Goal: Task Accomplishment & Management: Manage account settings

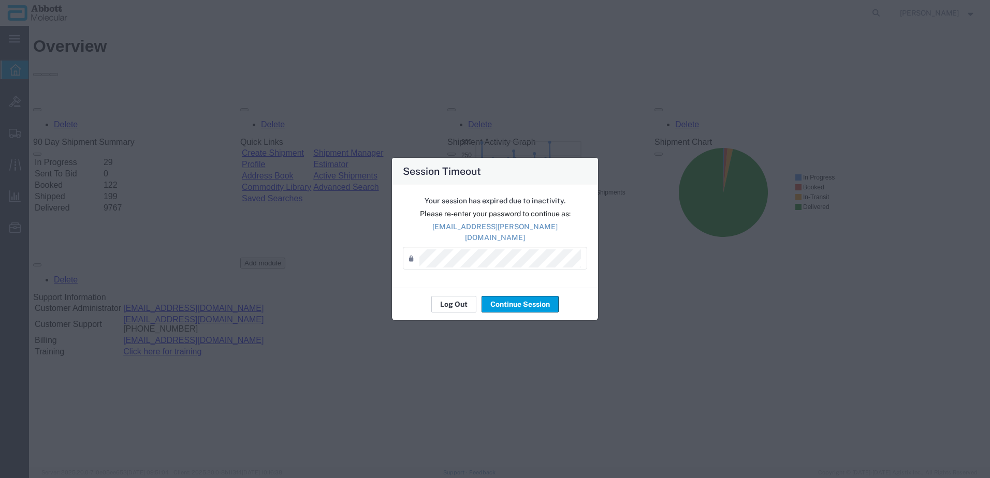
click at [464, 302] on button "Log Out" at bounding box center [453, 304] width 45 height 17
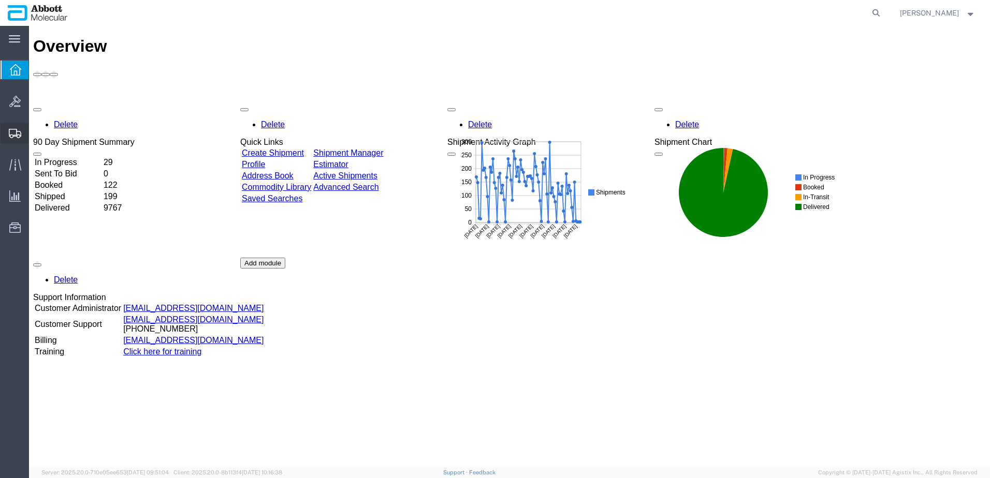
click at [0, 0] on span "Create from Template" at bounding box center [0, 0] width 0 height 0
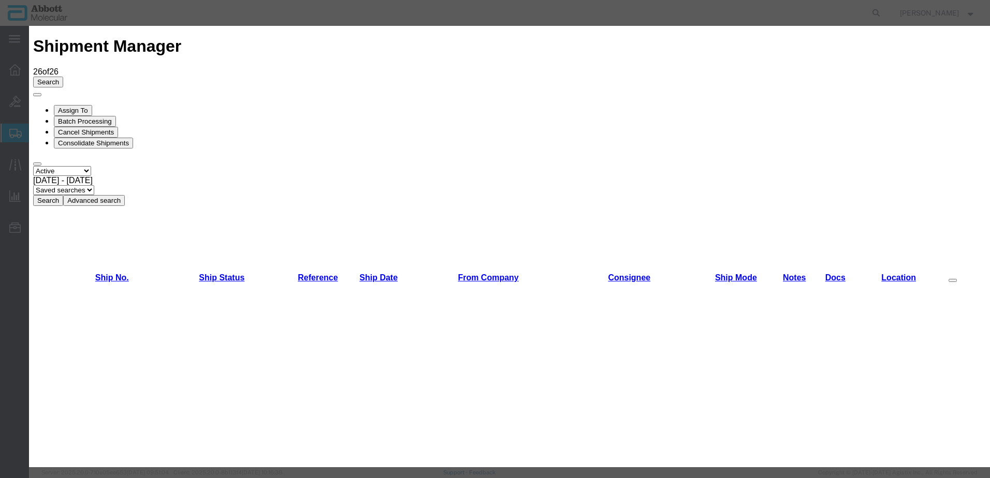
scroll to position [362, 0]
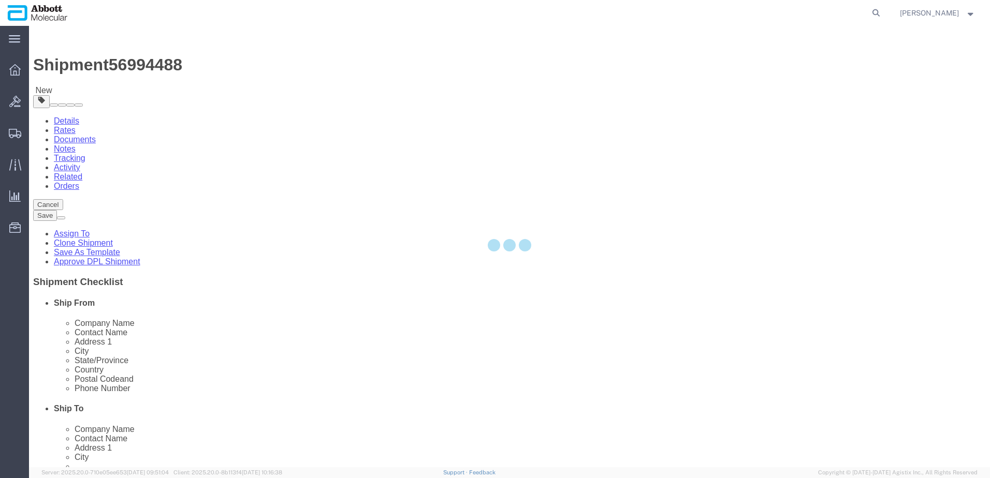
select select "48454"
select select
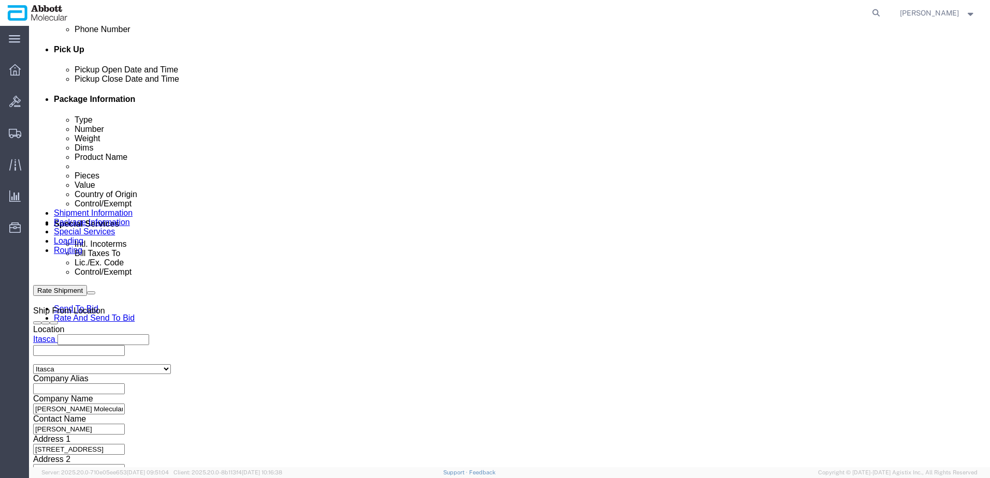
scroll to position [466, 0]
click input "text"
paste input "620770541"
type input "620770541"
select select "INVOICE"
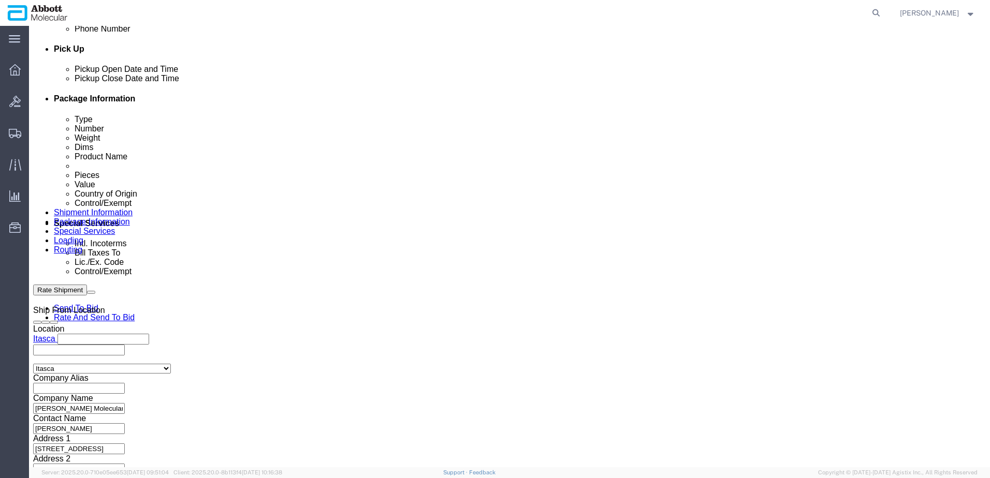
paste input "620770541"
paste input "text"
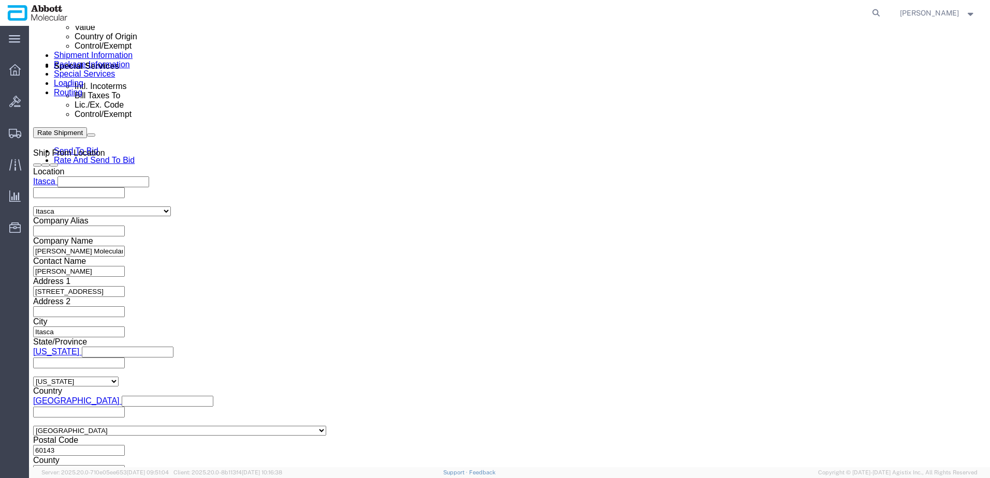
scroll to position [657, 0]
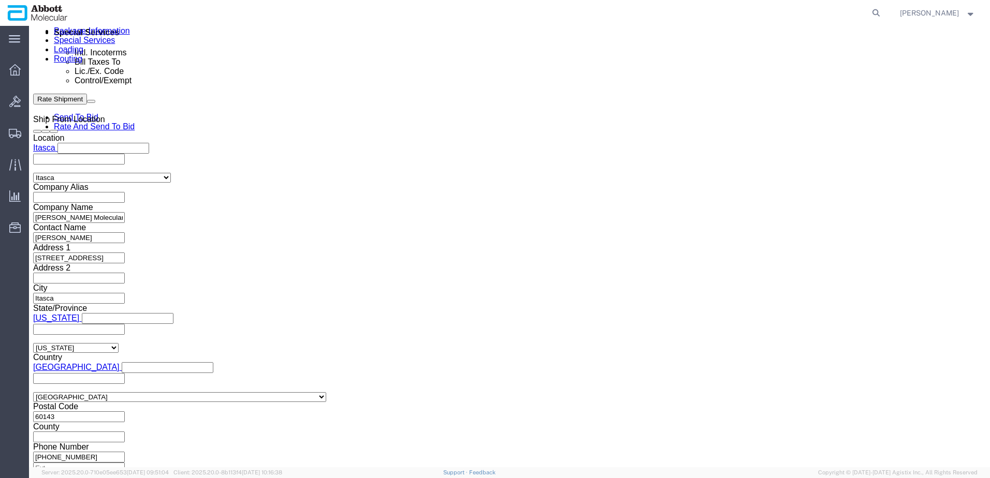
type input "620770542"
click button "Continue"
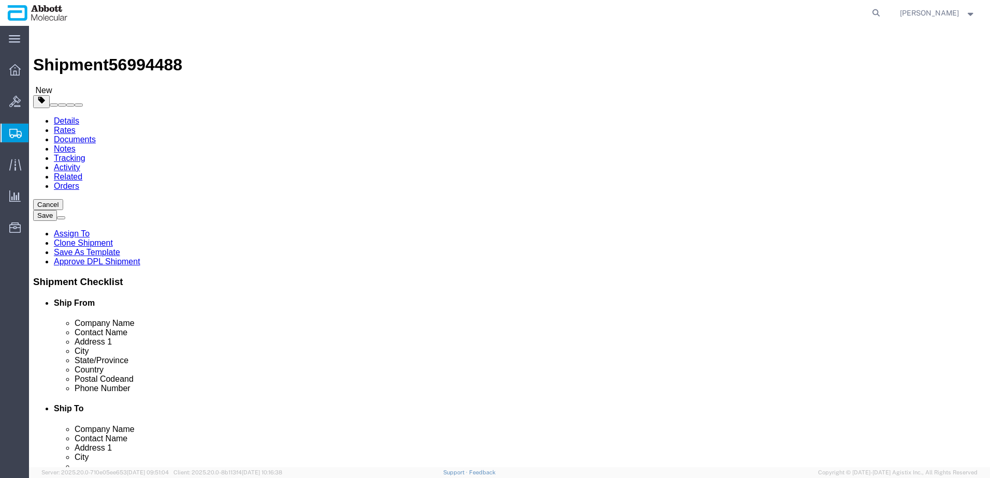
click select "Select Box (B) Box (C) Box (D) Cardboard Box(es) Crate (Instrument) Crate(s) En…"
select select "BOXC"
click select "Select Box (B) Box (C) Box (D) Cardboard Box(es) Crate (Instrument) Crate(s) En…"
type input "22.00"
type input "18.00"
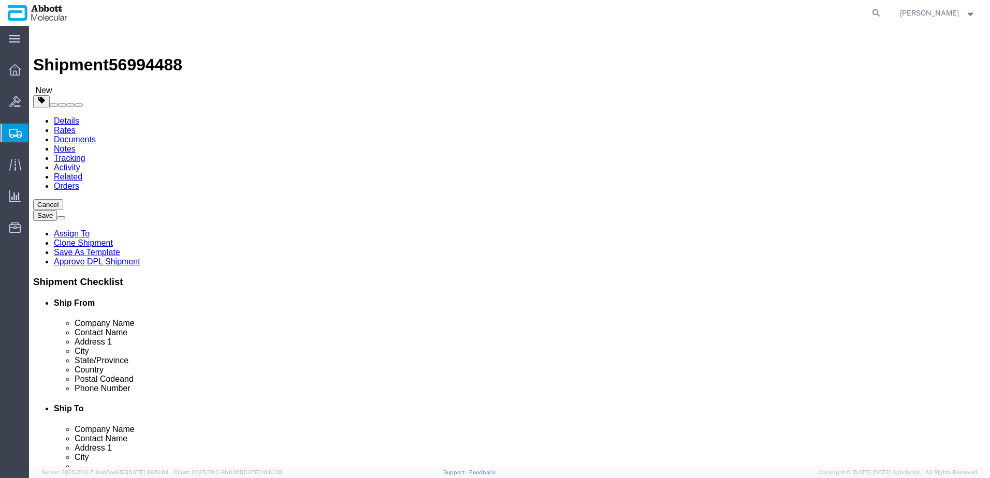
type input "18.00"
drag, startPoint x: 164, startPoint y: 237, endPoint x: 56, endPoint y: 233, distance: 108.3
click div "Weight 0.00 Select kgs lbs Ship. t°"
type input "20"
click input "checkbox"
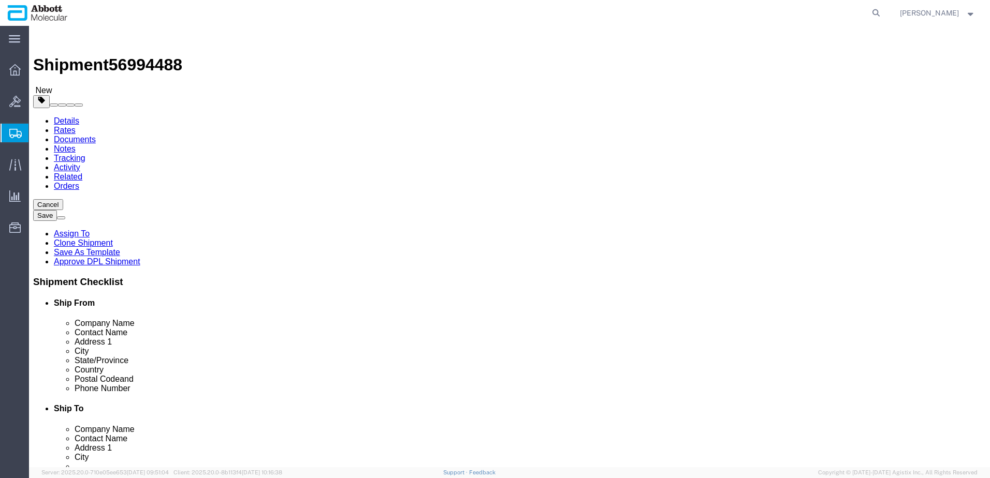
checkbox input "true"
type input "FROZEN"
click link "Add Content"
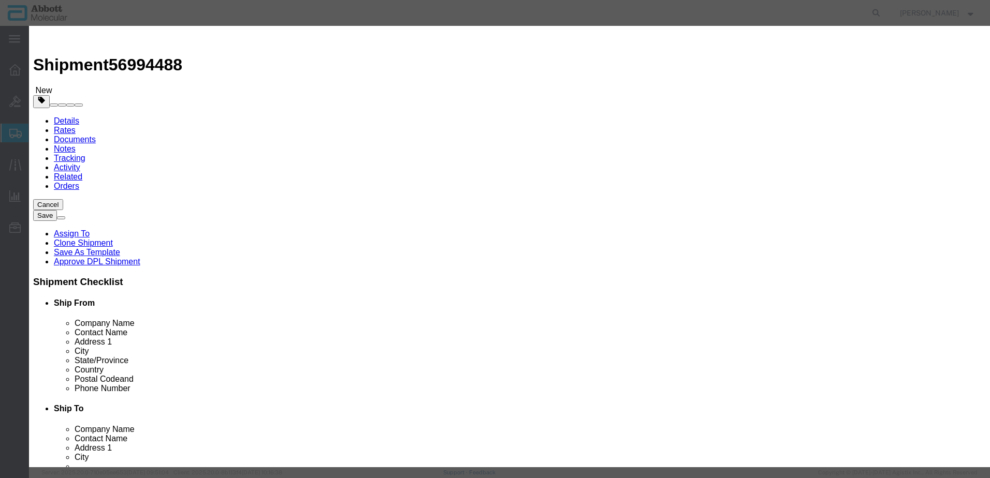
click input "text"
type input "09N1580"
click strong "09N1580"
type input "1"
select select
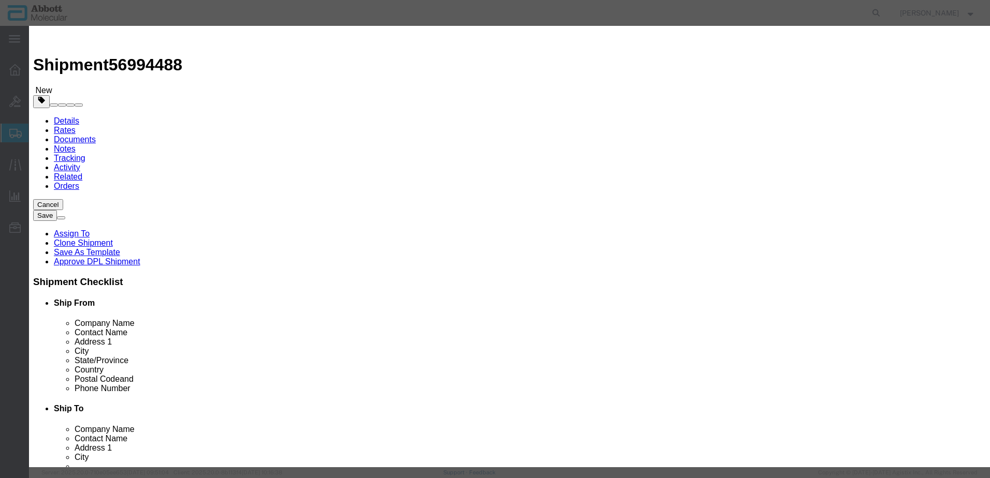
select select "US"
type input "FROZEN"
type input "3822190080"
select select "BIS"
checkbox input "false"
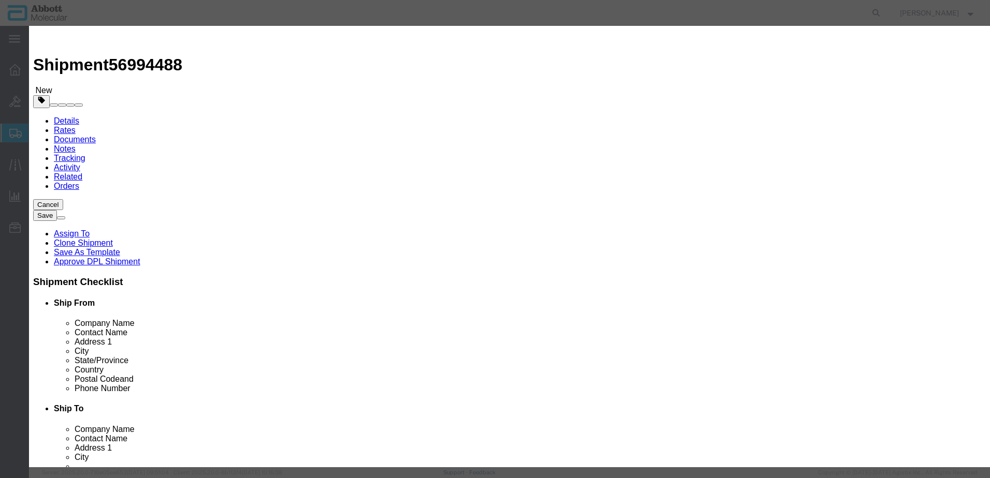
checkbox input "false"
type input "09N1580"
type textarea "Alinity m HR HPV CTRL Kit"
select select "NLR"
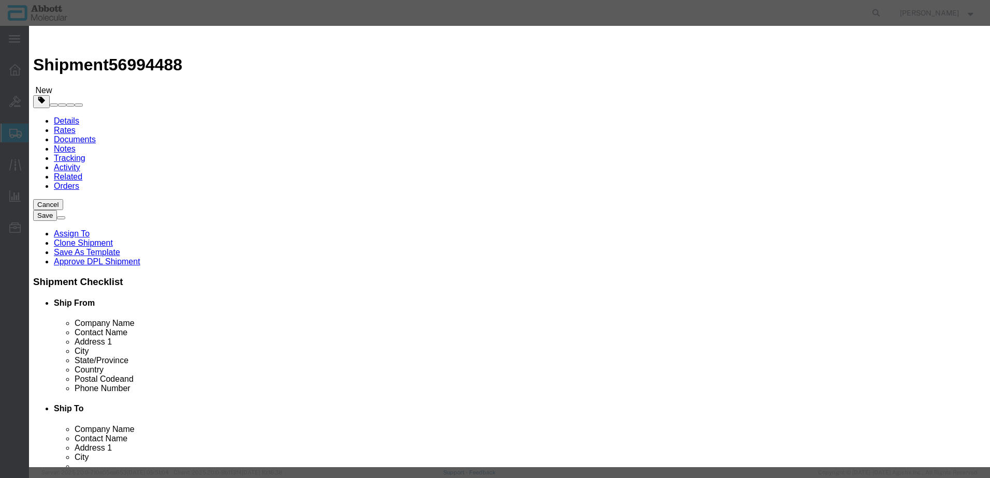
type input "09N1580"
type input "1"
drag, startPoint x: 600, startPoint y: 168, endPoint x: 597, endPoint y: 177, distance: 9.3
click select "Select Account Type Activity ID Airline Appointment Number ASN Batch Number Bil…"
select select "BATCH_NUMBER"
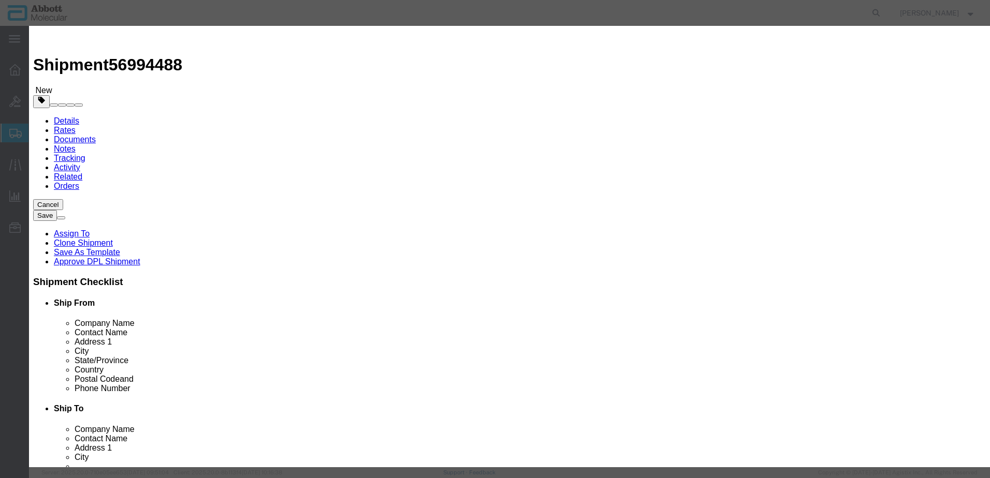
click select "Select Account Type Activity ID Airline Appointment Number ASN Batch Number Bil…"
type input "418522"
click button "Save & Close"
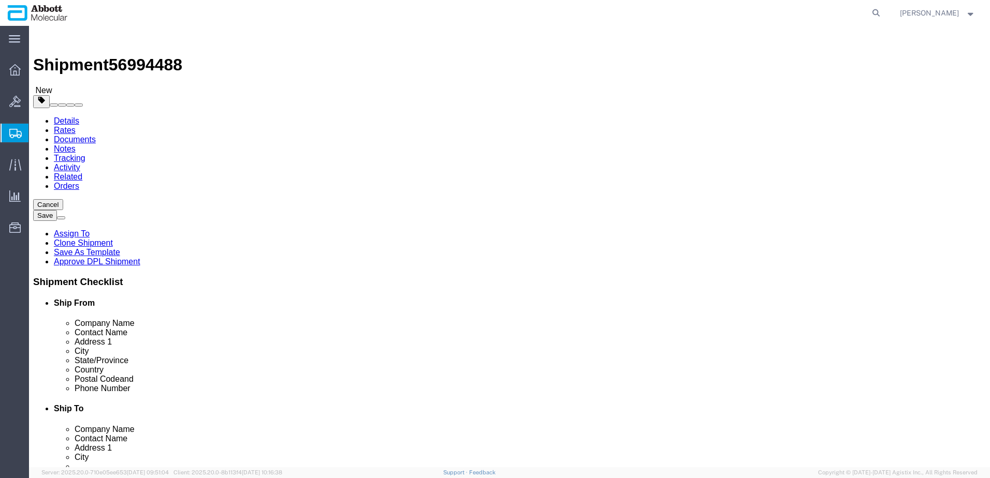
click link "Add Content"
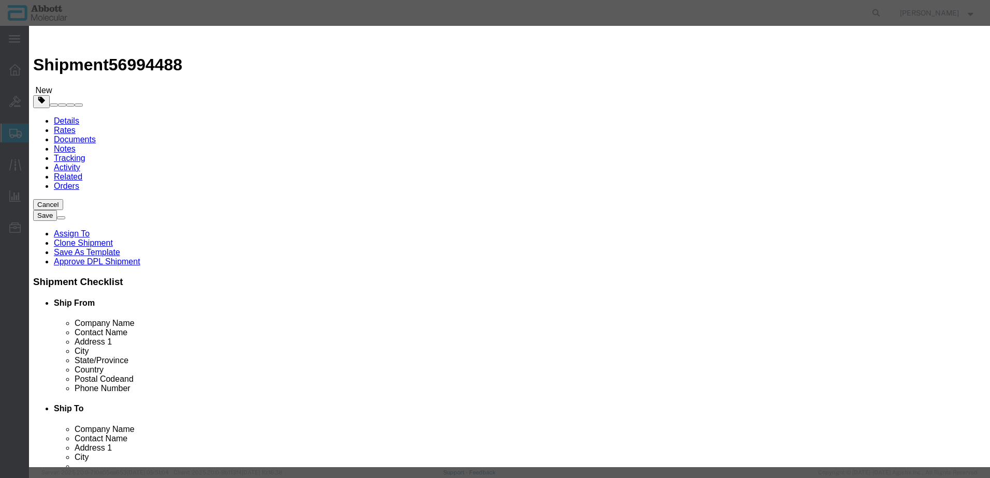
click input "text"
type input "05N2370"
click strong "05N2370"
type input "1"
select select
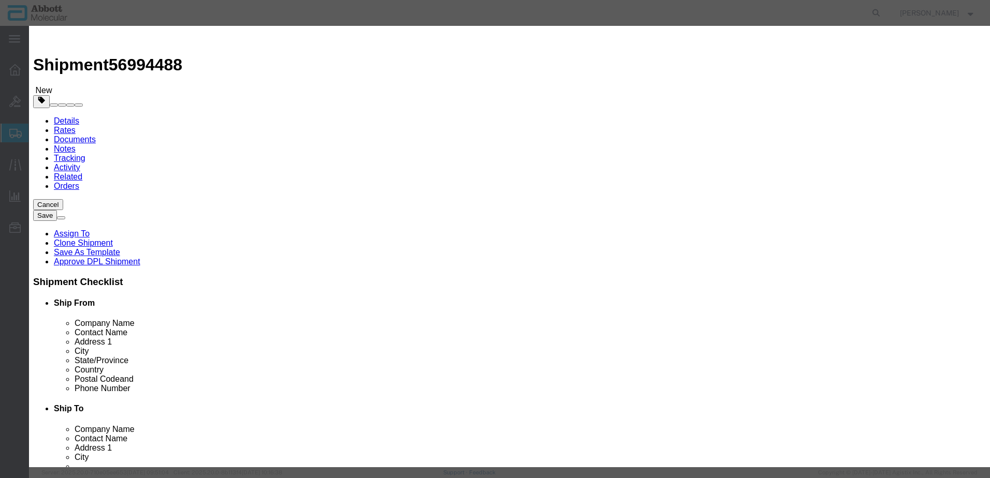
select select "US"
type input "3822190080"
select select "BIS"
checkbox input "false"
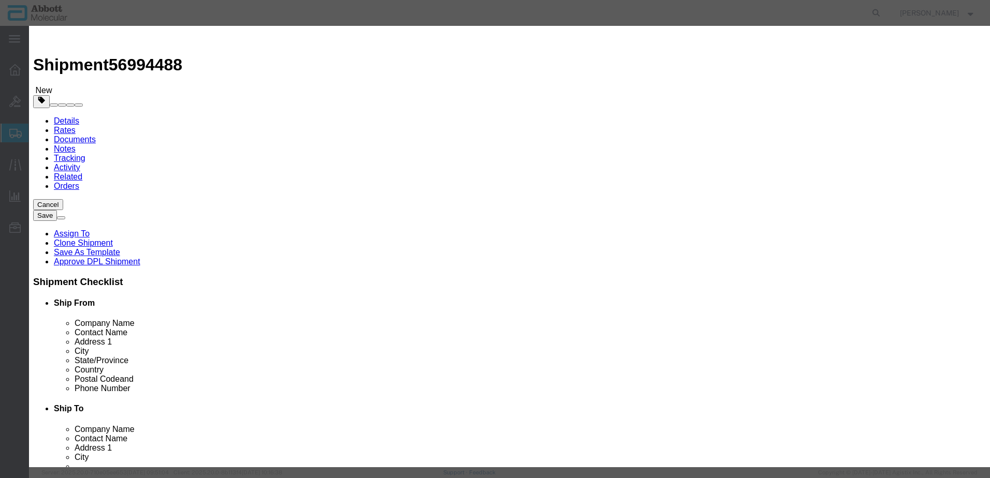
type input "05N2370"
type textarea "RT CMV CAL KIT -(KIT)"
select select "NLR"
type input "05N2370"
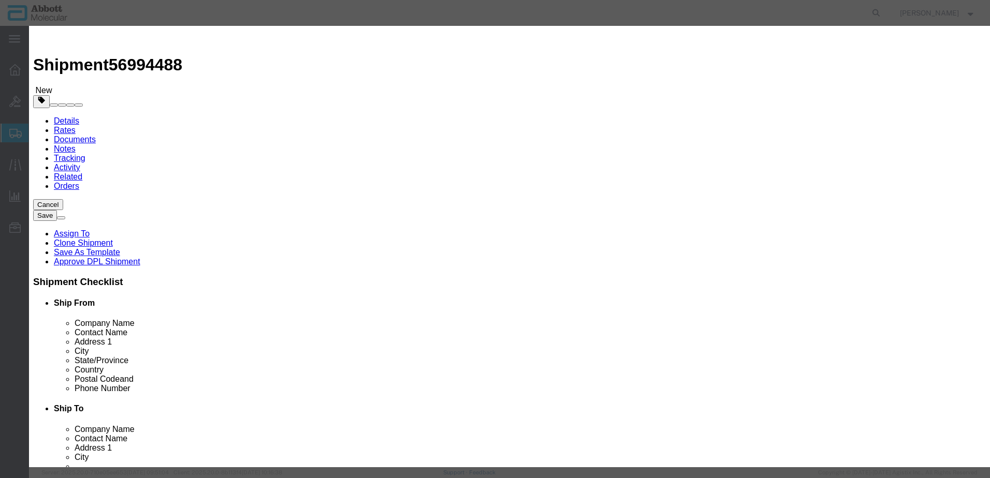
type input "2"
click select "Select Account Type Activity ID Airline Appointment Number ASN Batch Number Bil…"
select select "BATCH_NUMBER"
click select "Select Account Type Activity ID Airline Appointment Number ASN Batch Number Bil…"
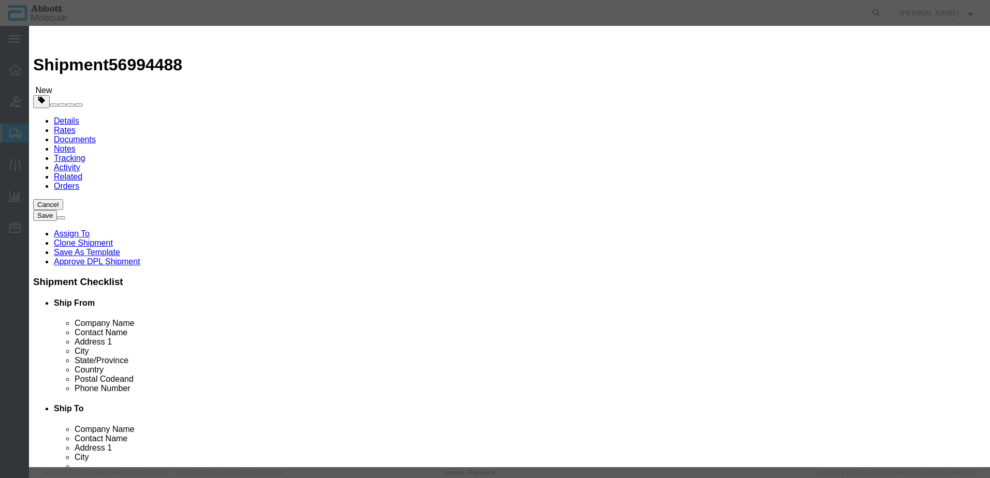
type input "411000"
click button "Save & Close"
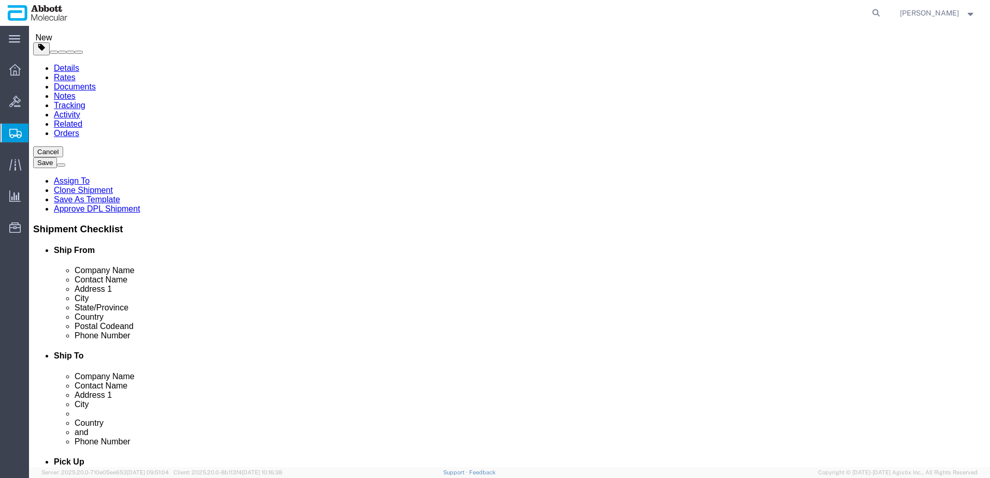
scroll to position [97, 0]
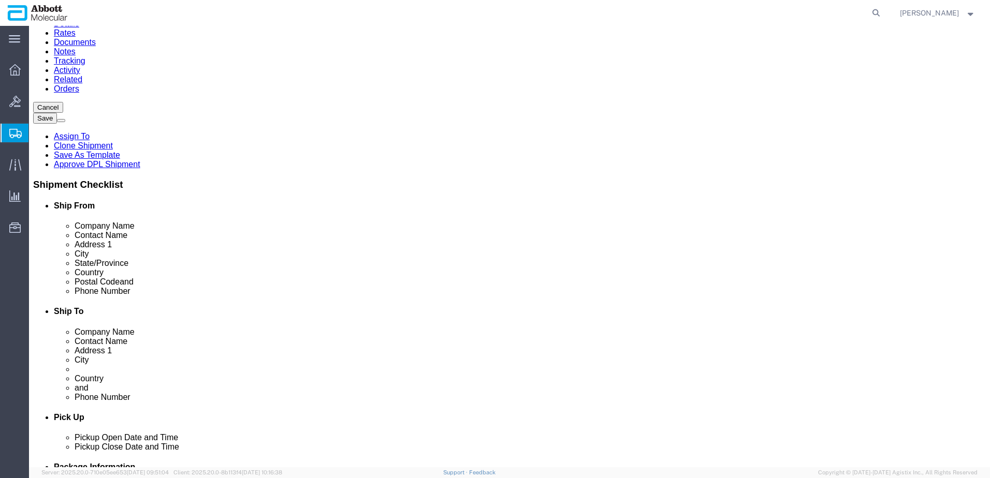
drag, startPoint x: 720, startPoint y: 404, endPoint x: 251, endPoint y: 330, distance: 474.3
click button "Continue"
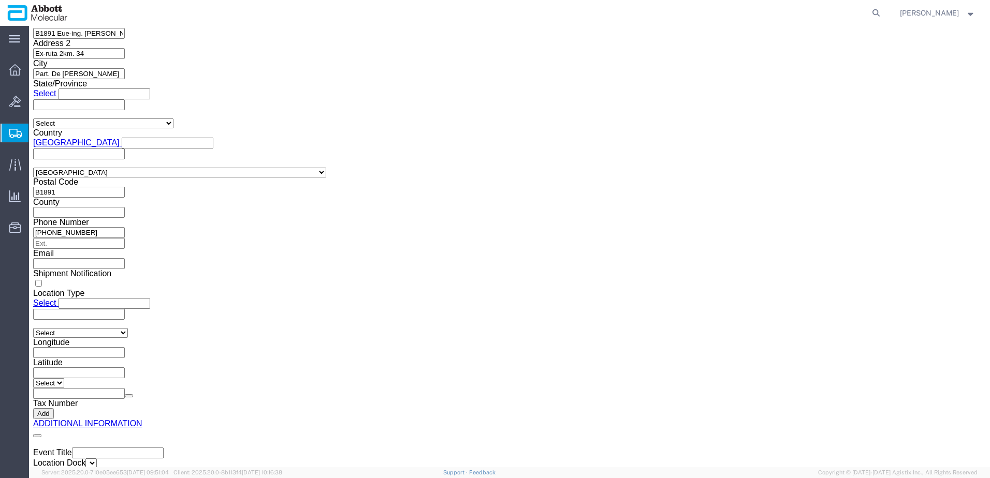
click button "Upload"
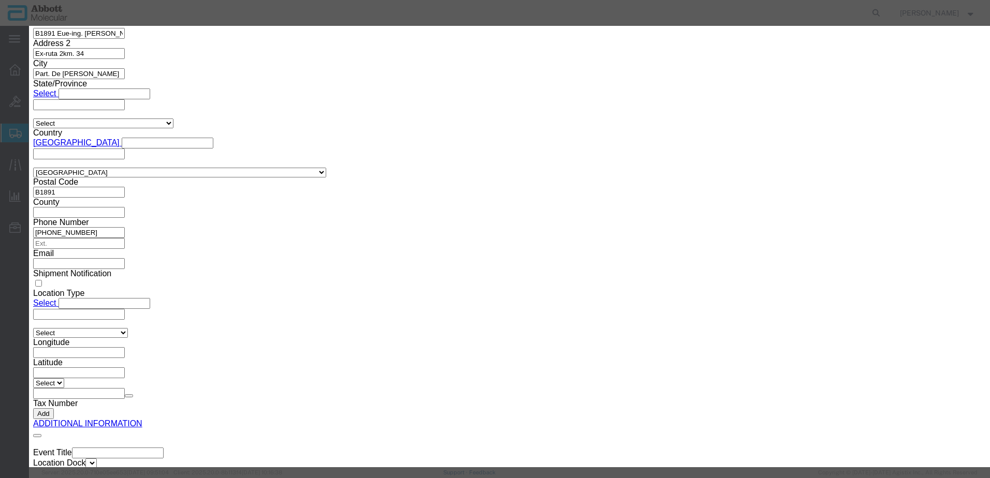
click button "Browse"
type input "C:\fakepath\620770541 SLI DSV.pdf"
click button "Upload"
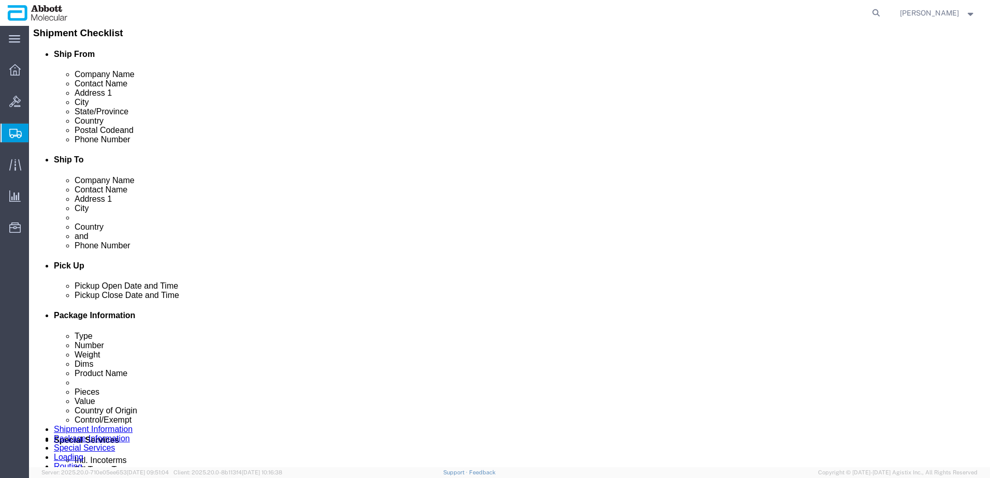
scroll to position [259, 0]
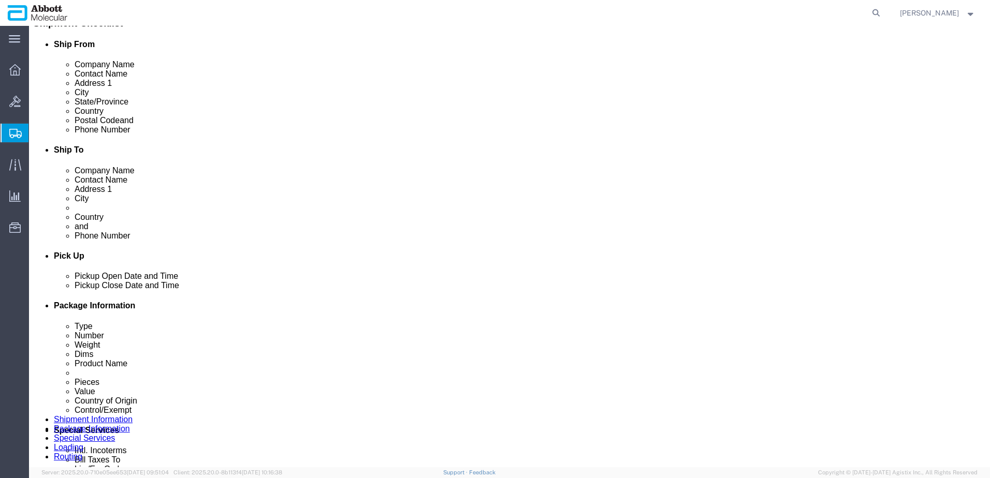
drag, startPoint x: 29, startPoint y: 13, endPoint x: 138, endPoint y: 16, distance: 108.8
click h1 "Shipment 56994488"
copy h1 "Shipment 56994488"
click button "Rate Shipment"
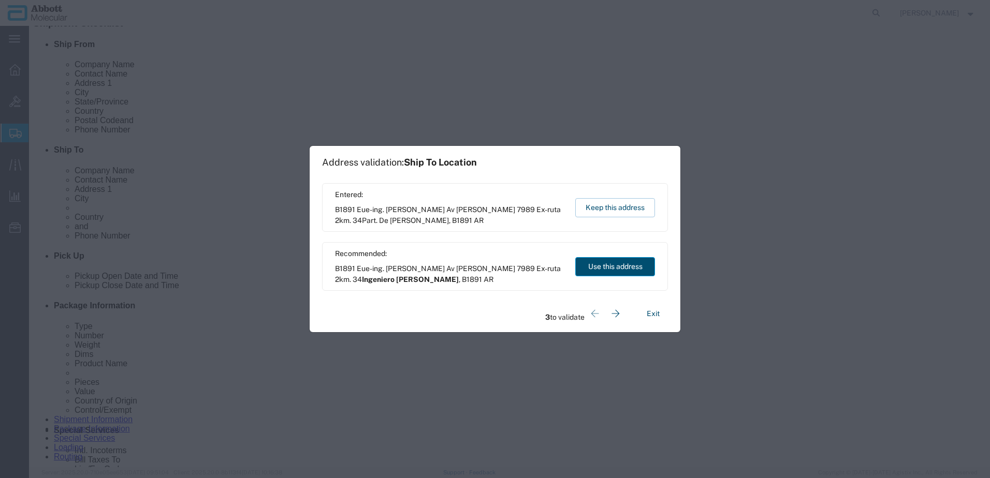
click at [581, 271] on button "Use this address" at bounding box center [615, 266] width 80 height 19
click at [589, 270] on button "Use this address" at bounding box center [615, 266] width 80 height 19
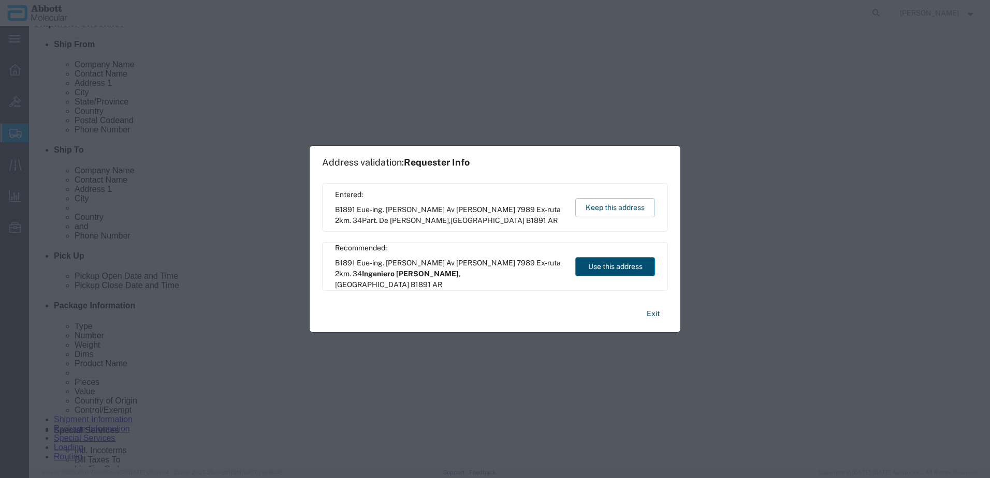
click at [589, 270] on button "Use this address" at bounding box center [615, 266] width 80 height 19
type input "Ingeniero Juan Allan"
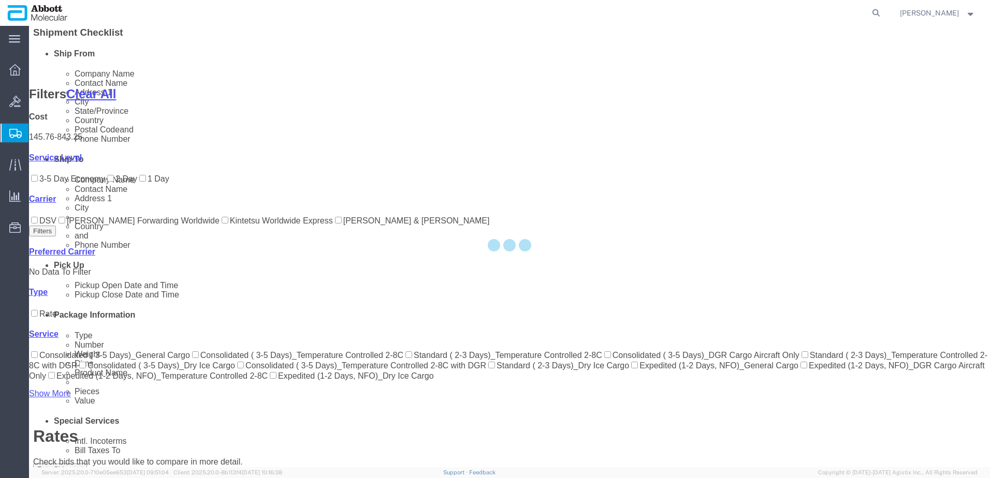
scroll to position [120, 0]
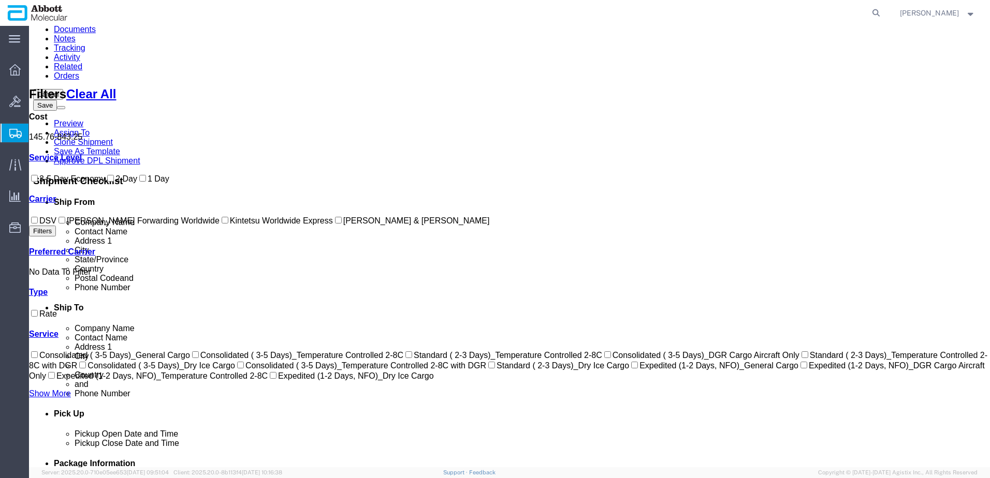
click at [56, 225] on label "DSV" at bounding box center [42, 220] width 27 height 9
click at [38, 224] on input "DSV" at bounding box center [34, 220] width 7 height 7
checkbox input "true"
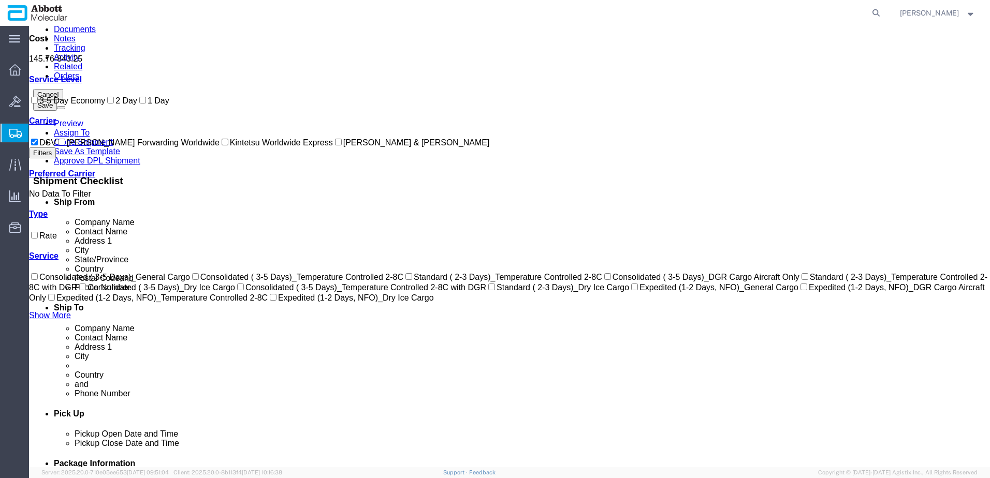
scroll to position [18, 0]
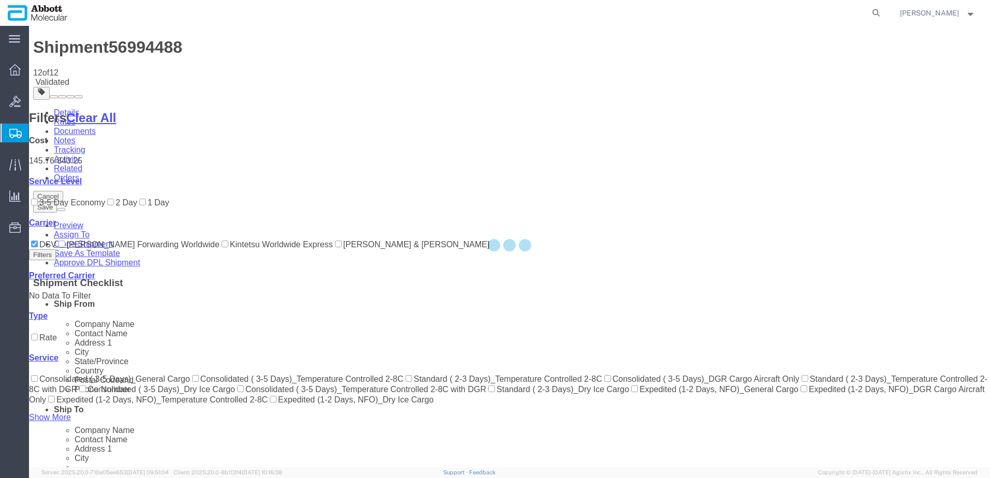
scroll to position [0, 0]
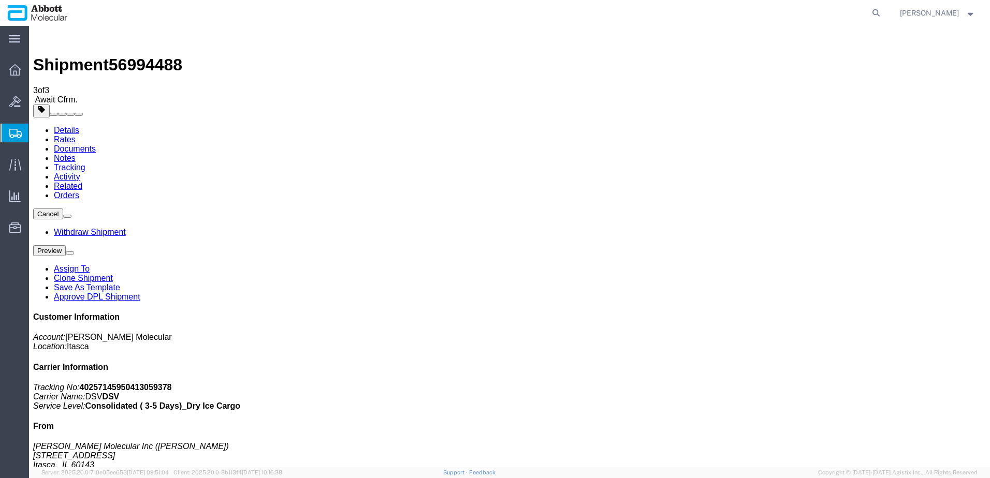
click at [0, 0] on span "Create from Template" at bounding box center [0, 0] width 0 height 0
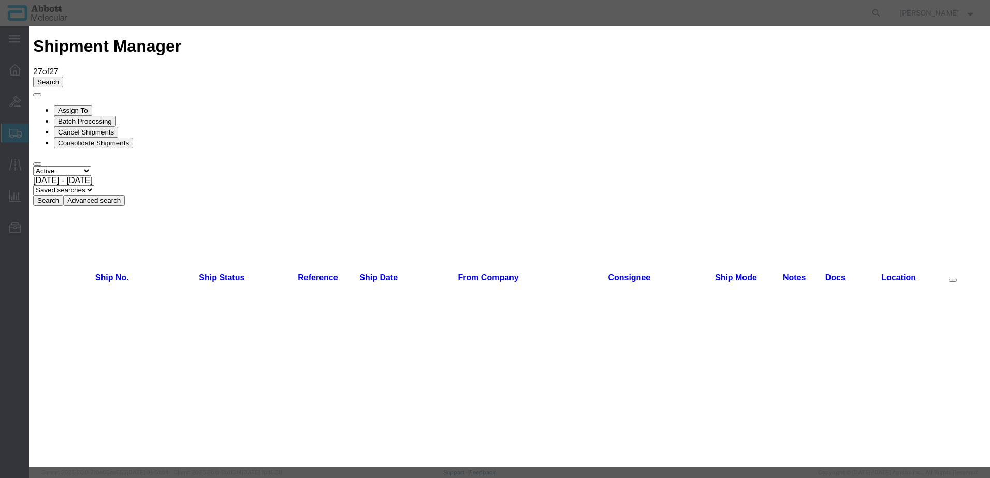
scroll to position [311, 0]
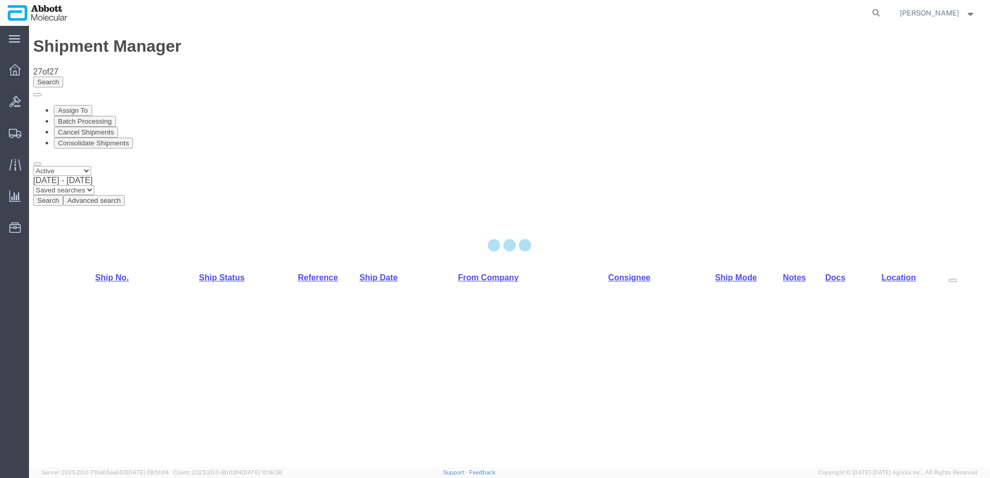
select select "48454"
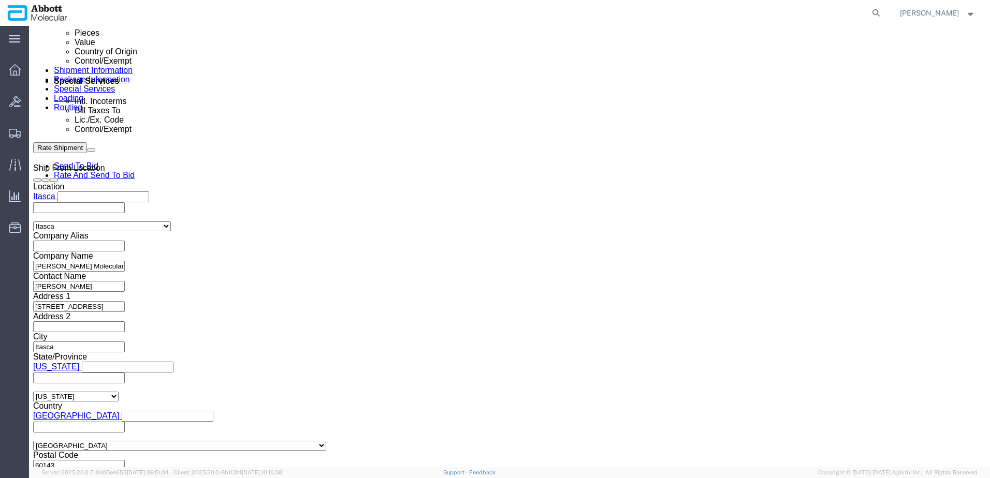
scroll to position [657, 0]
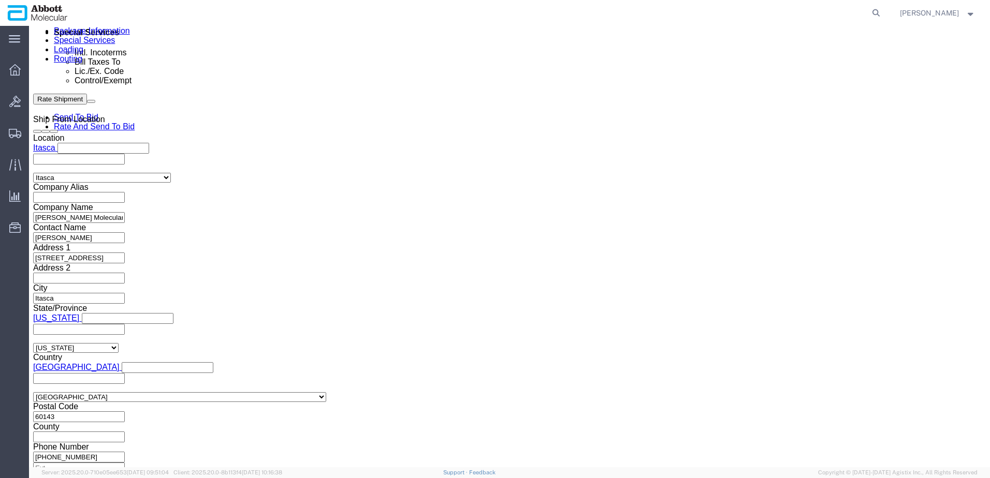
click input "text"
paste input "620782743"
type input "620782743"
click button "Continue"
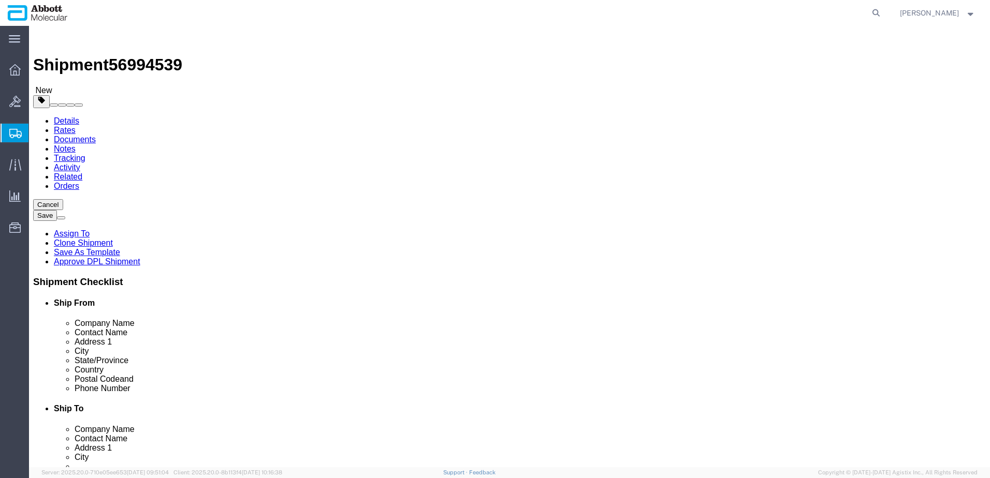
click select "Select Box (B) Box (C) Box (D) Cardboard Box(es) Crate (Instrument) Crate(s) En…"
select select "BOXC"
click select "Select Box (B) Box (C) Box (D) Cardboard Box(es) Crate (Instrument) Crate(s) En…"
type input "22.00"
type input "18.00"
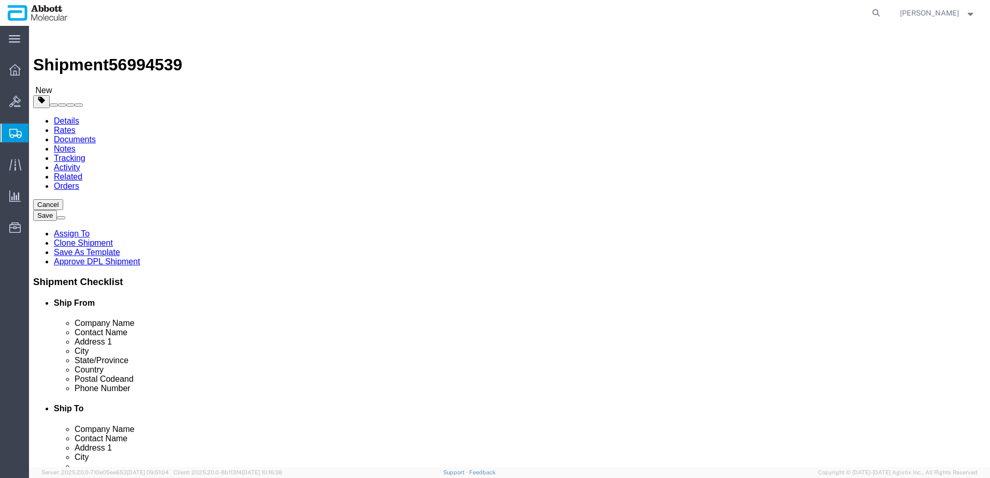
type input "18.00"
drag, startPoint x: 159, startPoint y: 241, endPoint x: 10, endPoint y: 251, distance: 149.4
click div "Package Type Select Box (B) Box (C) Box (D) Cardboard Box(es) Crate (Instrument…"
type input "20"
click input "checkbox"
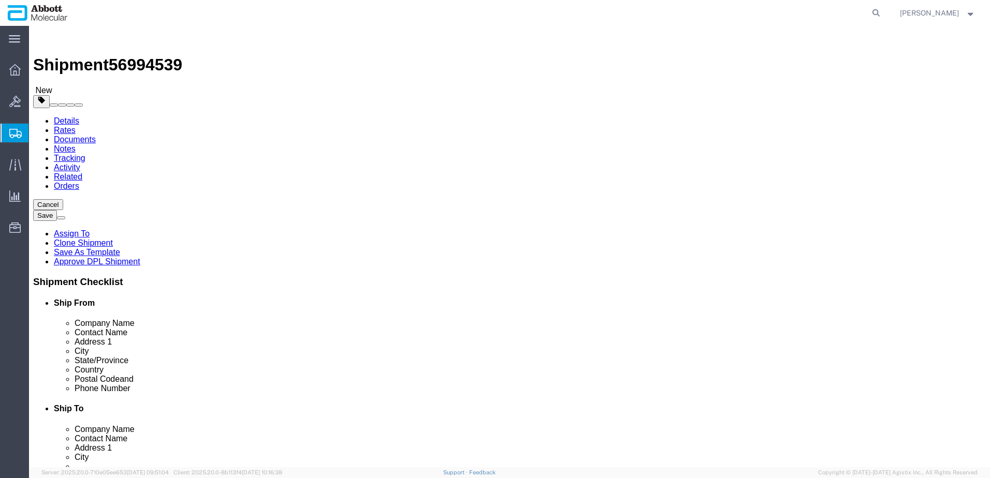
checkbox input "true"
type input "FROZEN"
click link "Add Content"
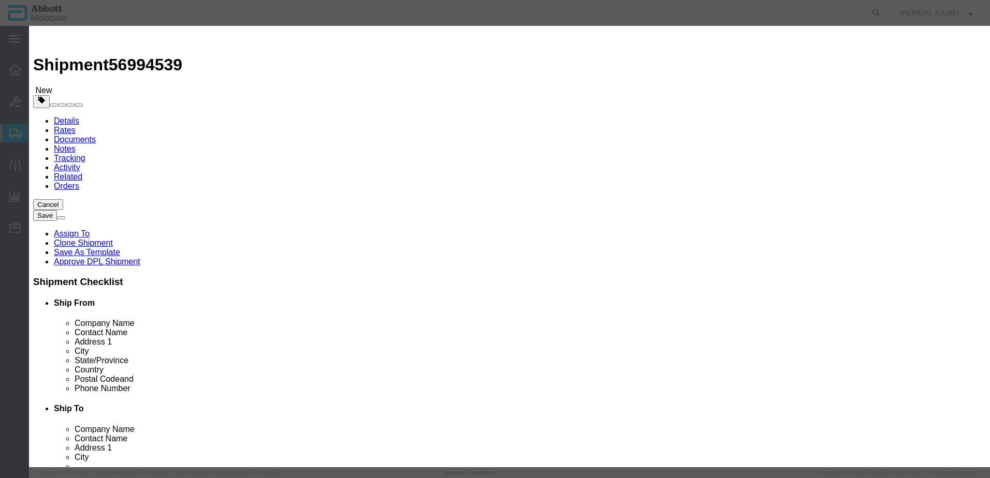
click input "text"
type input "09N1590"
click td "Name: 09N1590"
type input "1"
select select
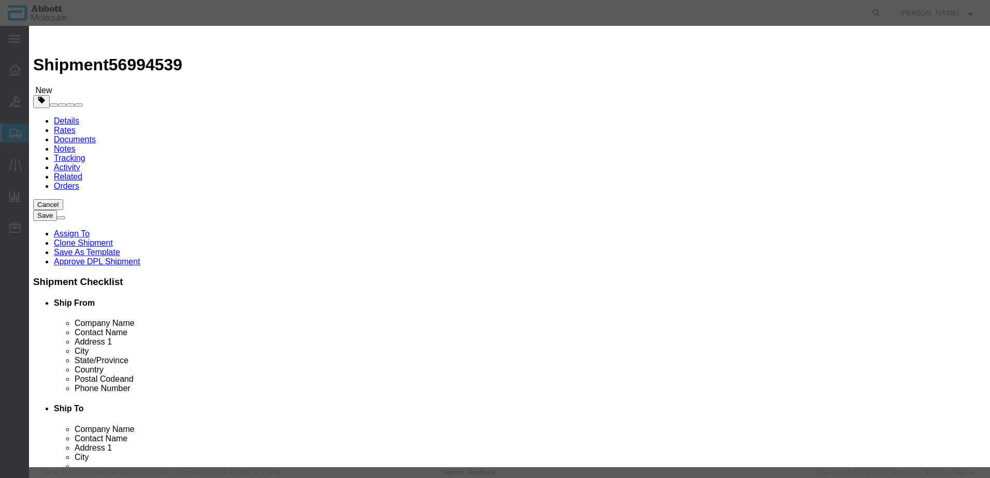
select select "US"
type input "FROM_2_TO_8"
type input "3822190080"
select select "BIS"
checkbox input "false"
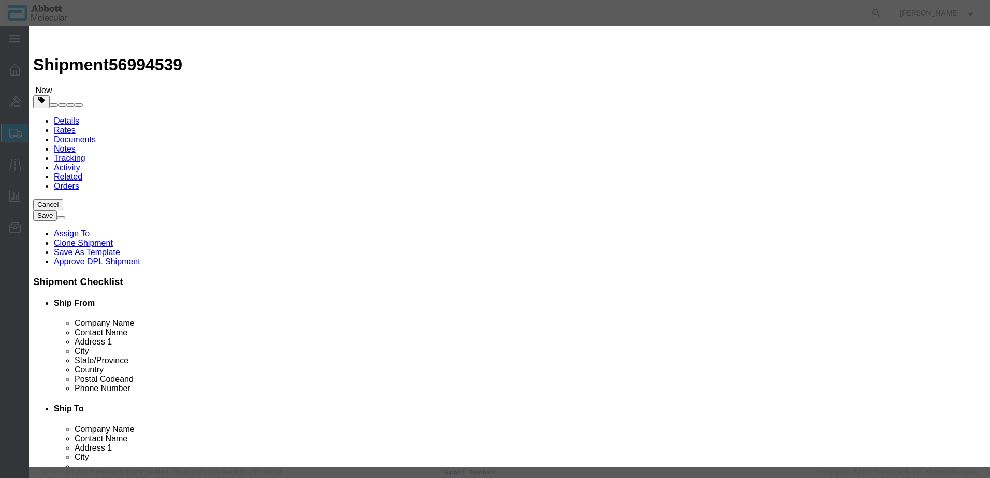
checkbox input "false"
type input "09N1590"
type textarea "Alinity m HR HPV AMP Kit"
select select "NLR"
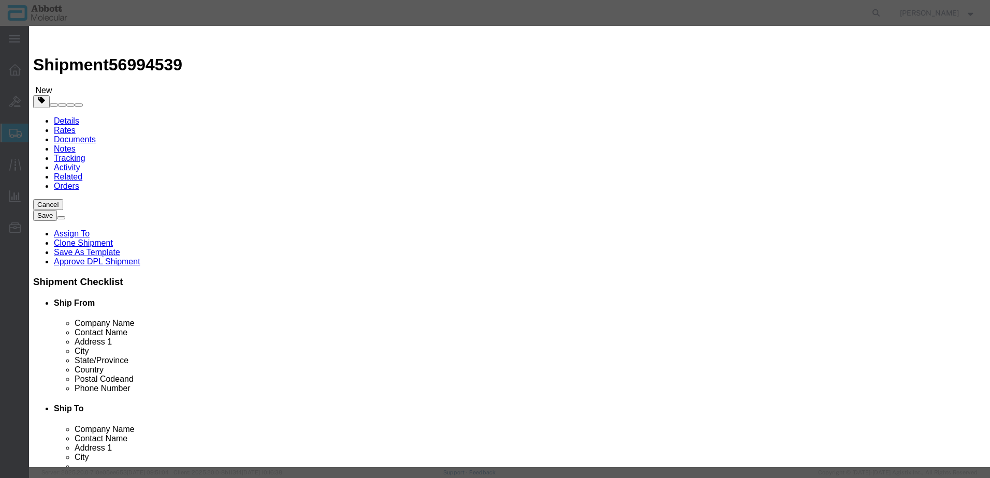
type input "09N1590"
type input "2"
drag, startPoint x: 638, startPoint y: 169, endPoint x: 635, endPoint y: 176, distance: 8.1
click select "Select Account Type Activity ID Airline Appointment Number ASN Batch Number Bil…"
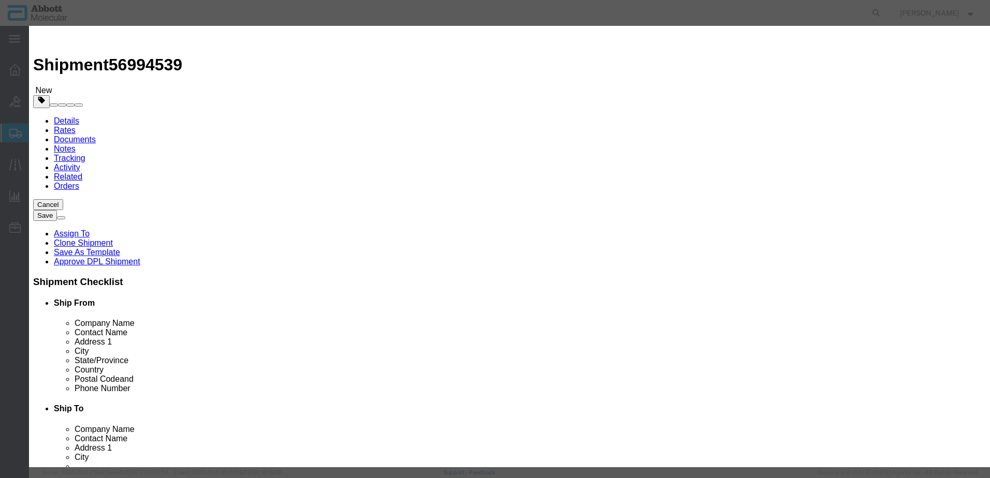
select select "BATCH_NUMBER"
click select "Select Account Type Activity ID Airline Appointment Number ASN Batch Number Bil…"
type input "417268"
click button "Save & Close"
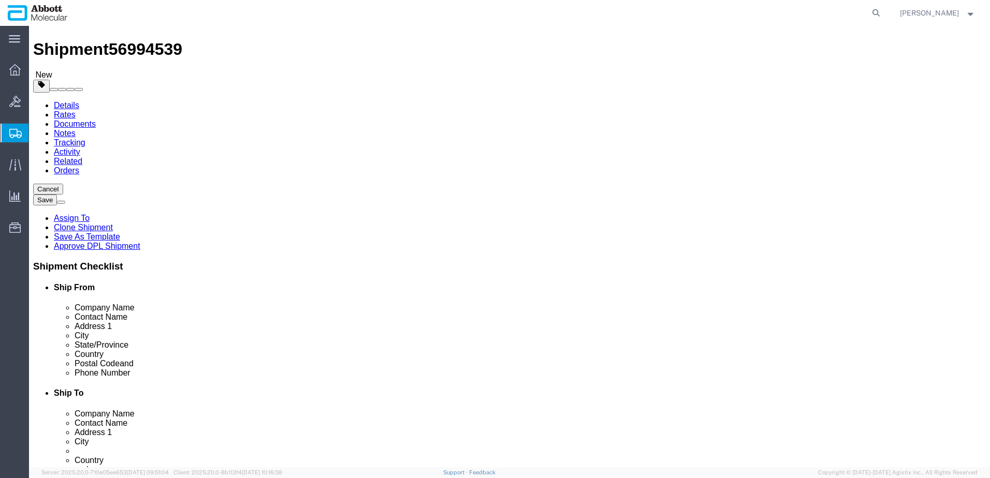
scroll to position [23, 0]
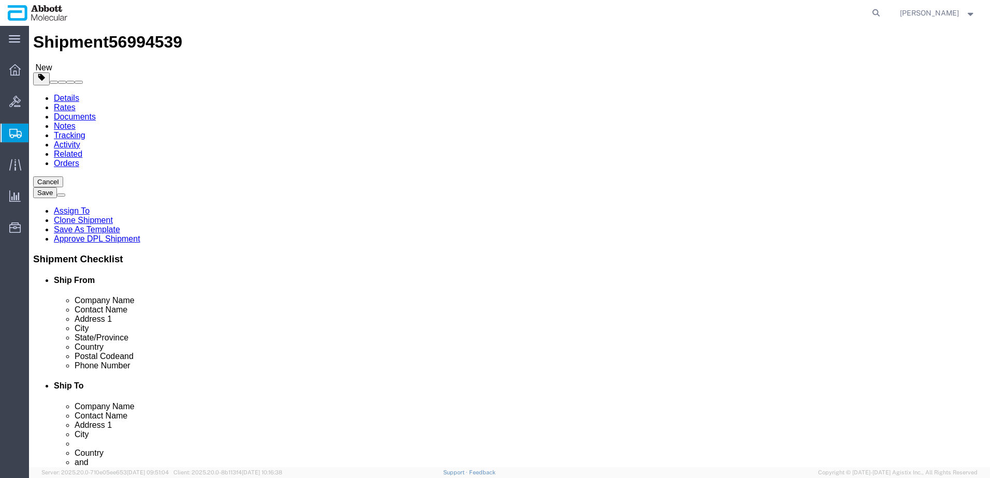
drag, startPoint x: 715, startPoint y: 405, endPoint x: 581, endPoint y: 364, distance: 140.4
click button "Continue"
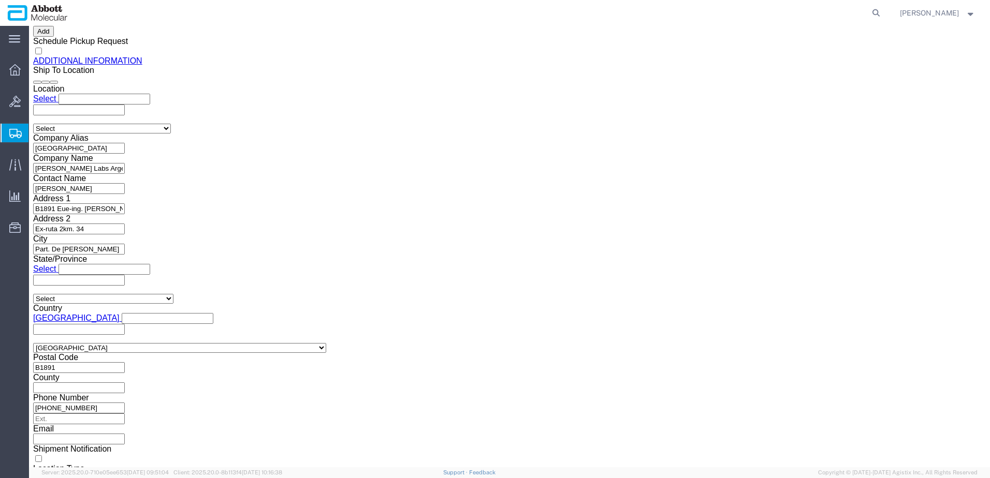
scroll to position [1440, 0]
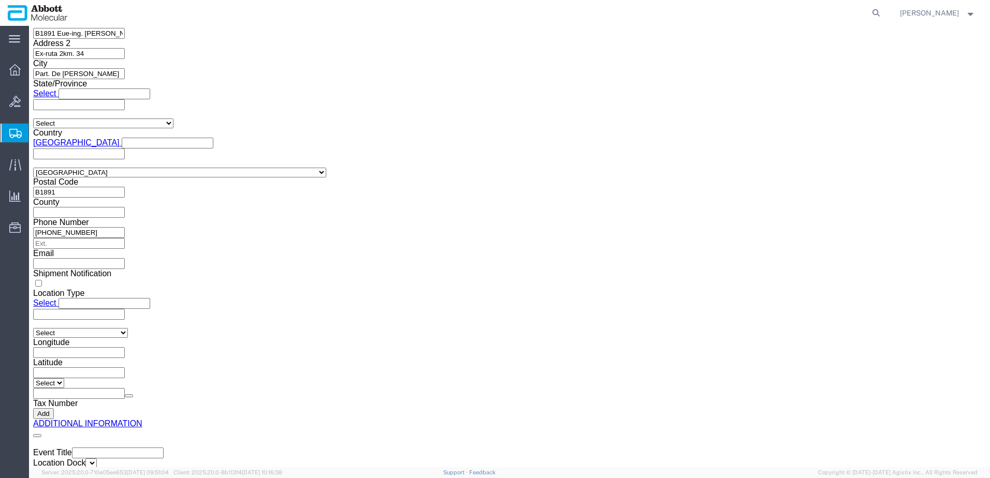
click button "Upload"
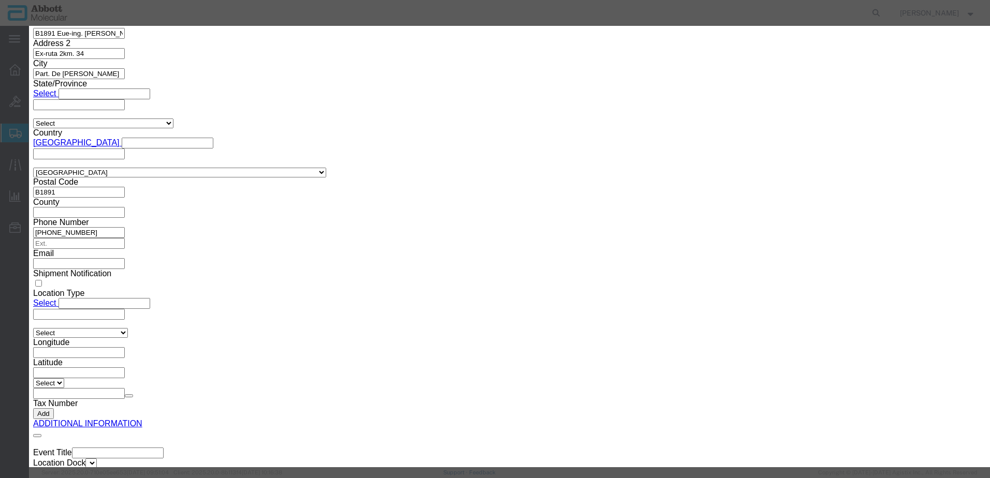
click button "Browse"
type input "C:\fakepath\620782743 SLI DSV.pdf"
drag, startPoint x: 738, startPoint y: 164, endPoint x: 708, endPoint y: 158, distance: 31.2
click button "Upload"
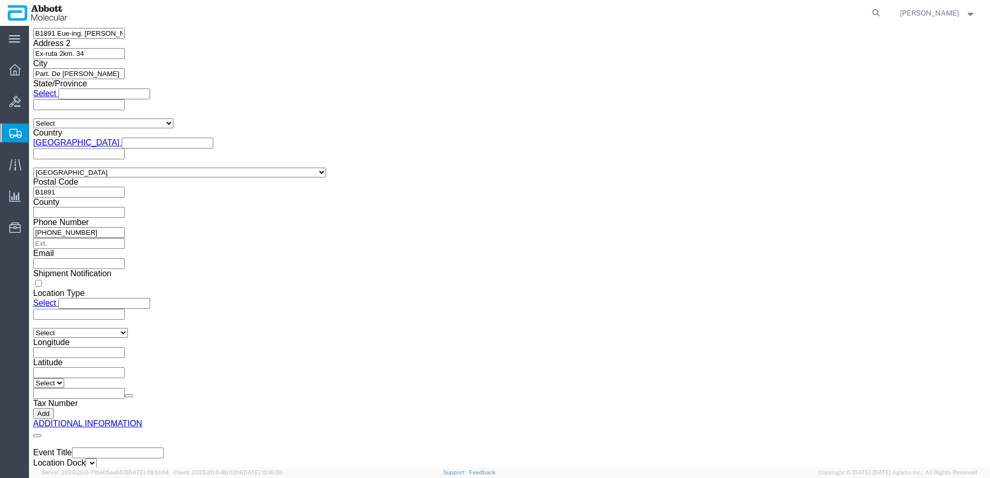
drag, startPoint x: 28, startPoint y: 16, endPoint x: 142, endPoint y: 19, distance: 114.0
click h1 "Shipment 56994539"
copy h1 "Shipment 56994539"
click button "Rate Shipment"
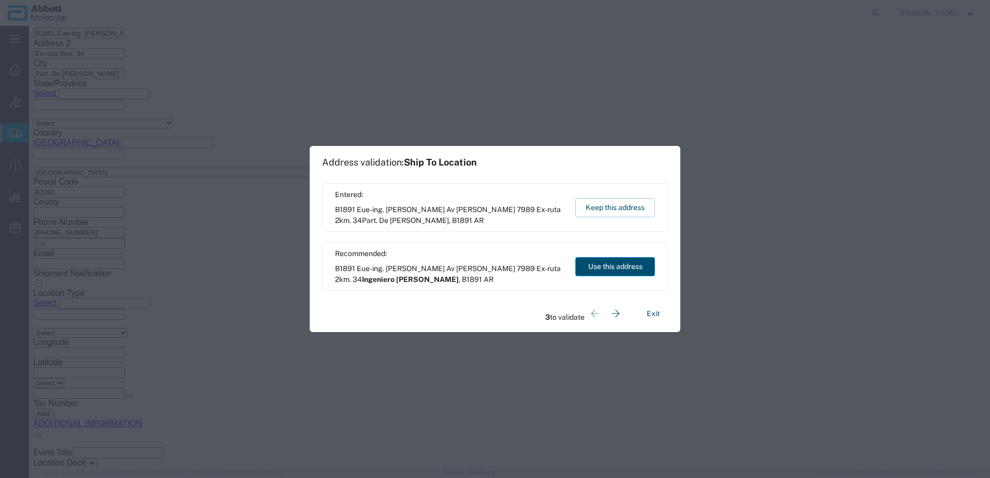
click at [588, 267] on button "Use this address" at bounding box center [615, 266] width 80 height 19
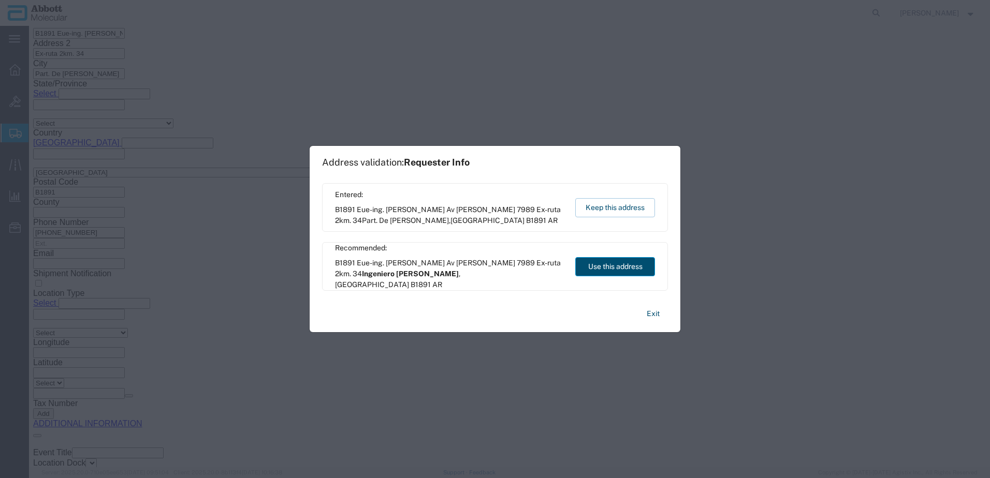
click at [588, 267] on button "Use this address" at bounding box center [615, 266] width 80 height 19
type input "Ingeniero Juan Allan"
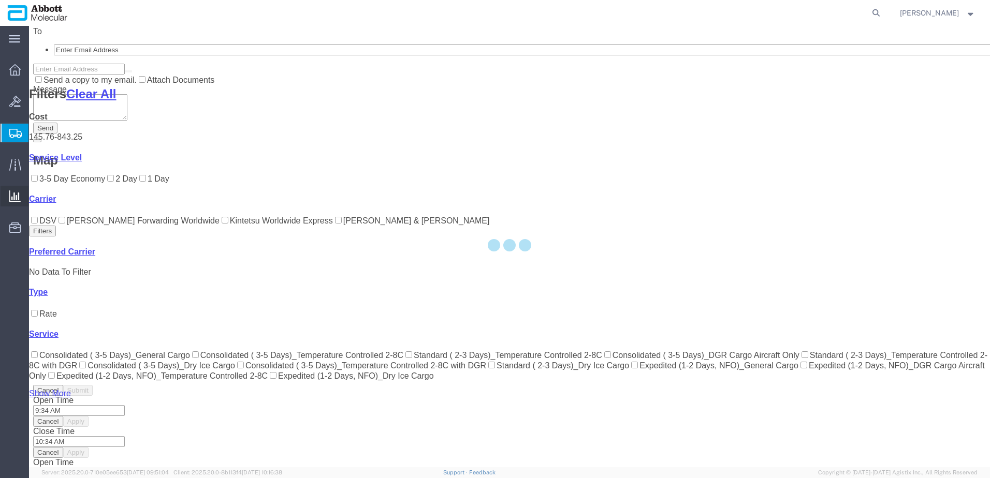
scroll to position [120, 0]
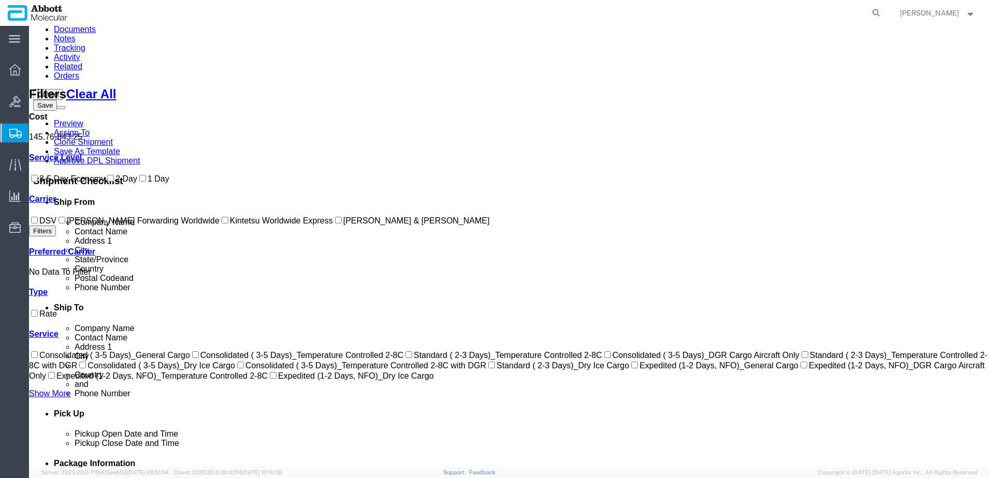
click at [38, 247] on div "Cost 145.76 - 843.25 Service Level 3-5 Day Economy 2 Day 1 Day Transit Days Car…" at bounding box center [509, 255] width 961 height 286
click at [38, 224] on input "DSV" at bounding box center [34, 220] width 7 height 7
checkbox input "true"
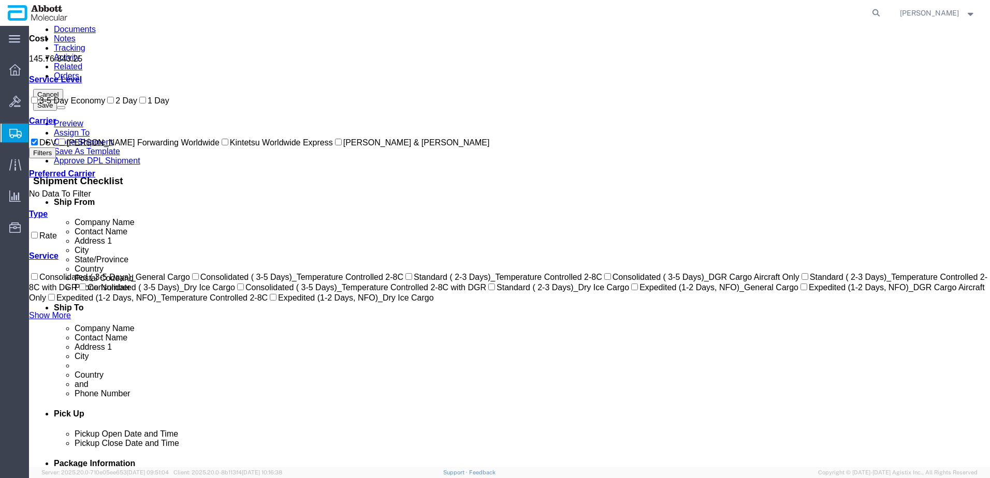
scroll to position [18, 0]
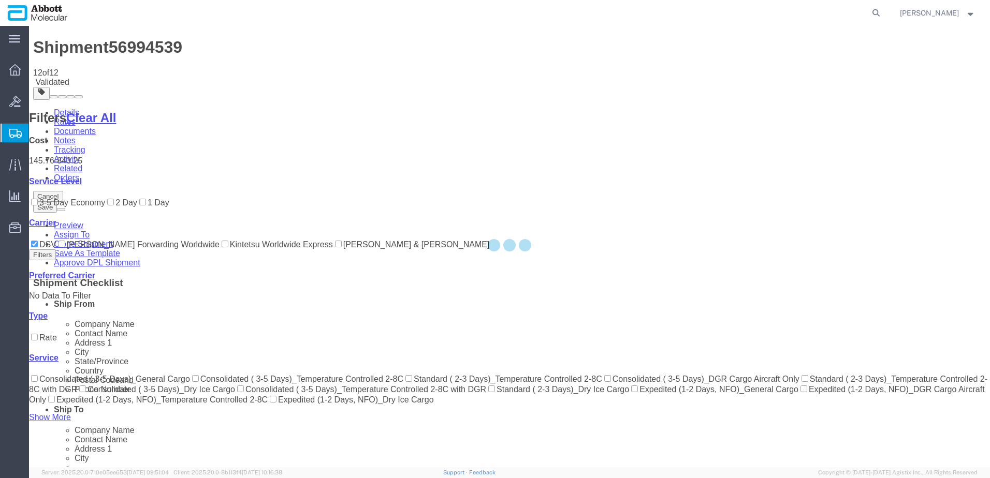
scroll to position [0, 0]
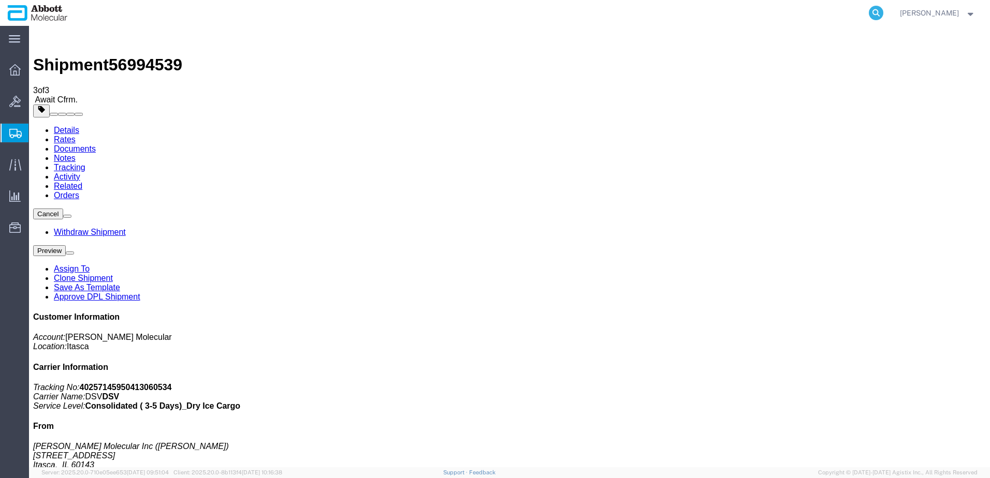
click at [883, 13] on icon at bounding box center [876, 13] width 14 height 14
paste input "56949935"
type input "56949935"
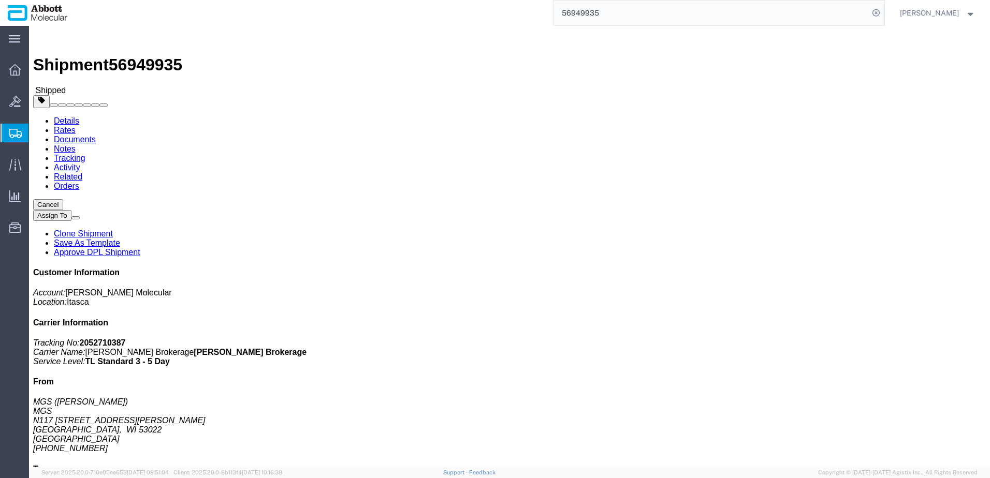
click link "Clone Shipment"
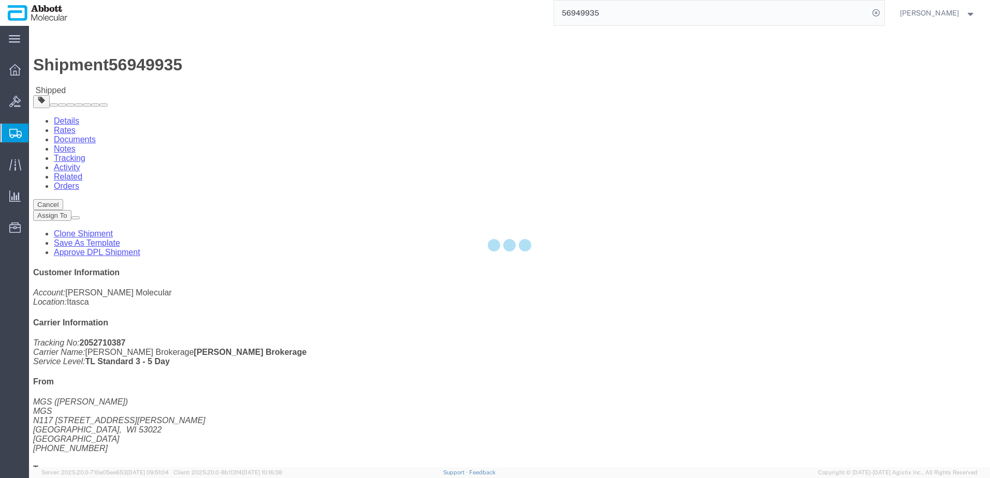
select select "48454"
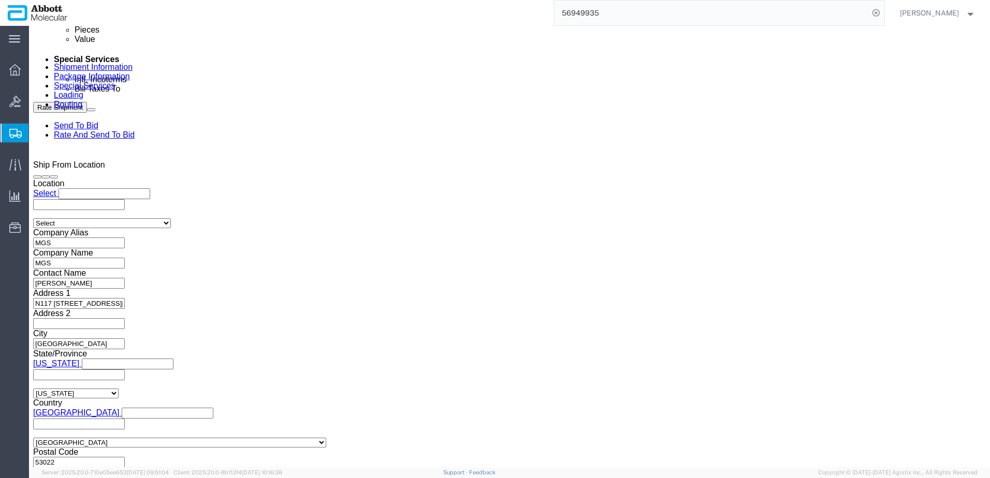
scroll to position [560, 0]
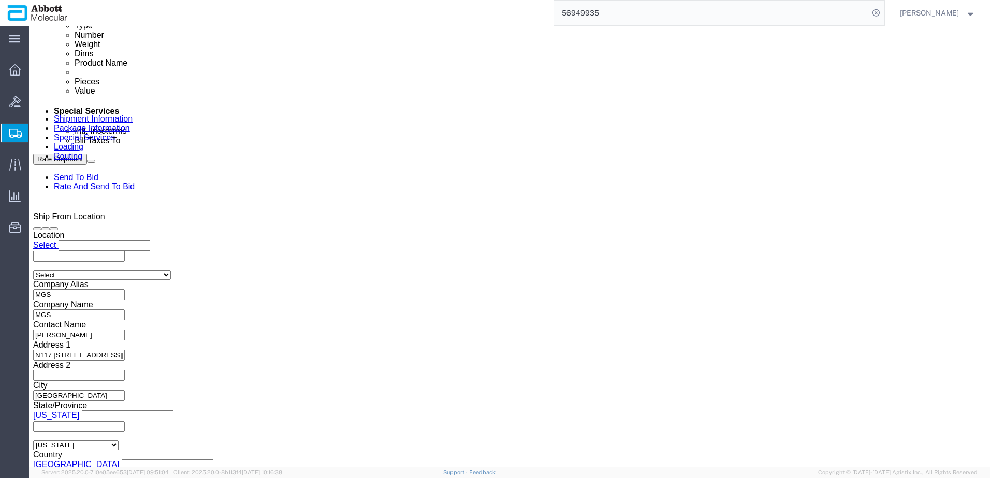
click div "Oct 01 2025 10:00 AM"
click button "Apply"
click input "MGS_09.30.25"
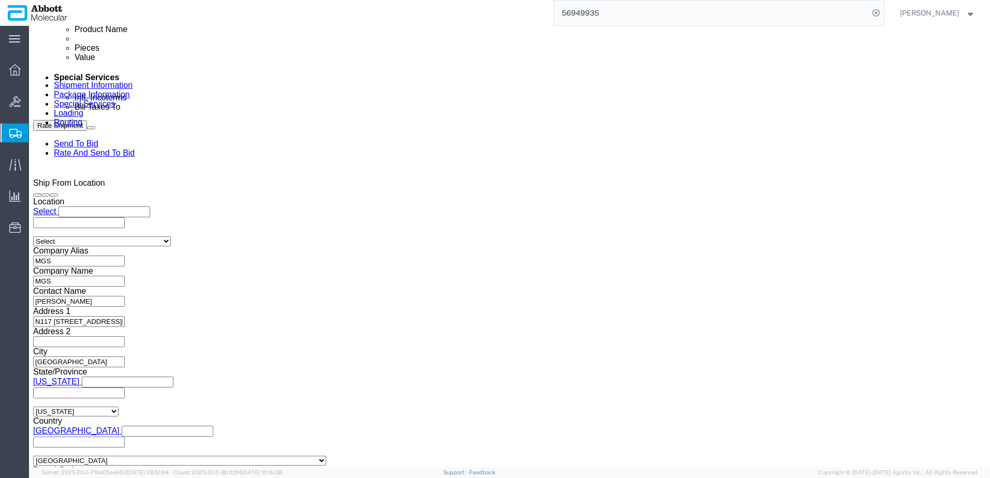
scroll to position [611, 0]
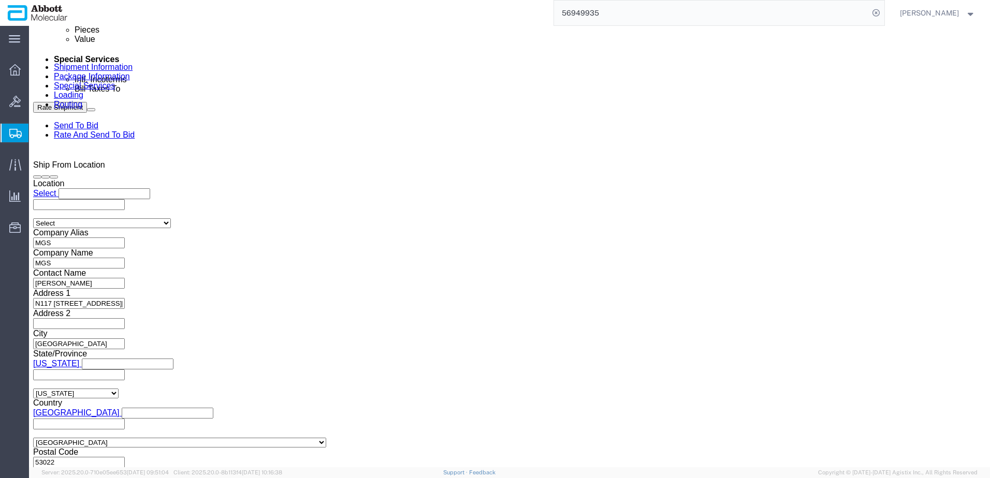
type input "MGS_10.02.25"
click button "Continue"
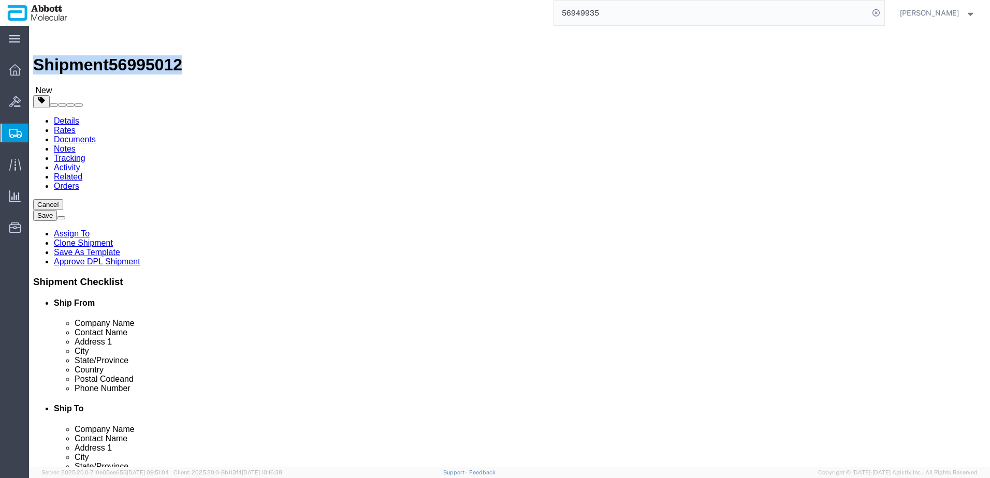
drag, startPoint x: 28, startPoint y: 14, endPoint x: 140, endPoint y: 13, distance: 111.8
click h1 "Shipment 56995012"
copy h1 "Shipment 56995012"
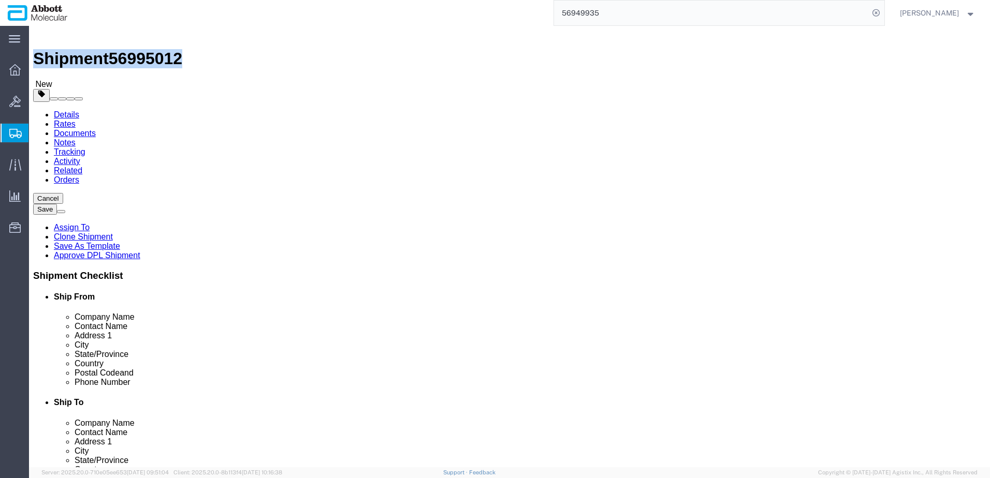
scroll to position [42, 0]
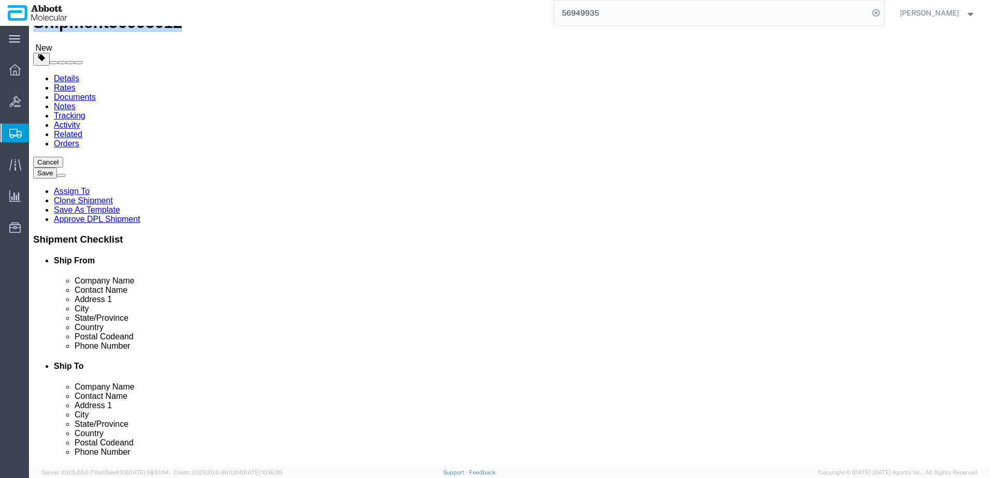
click button "Rate Shipment"
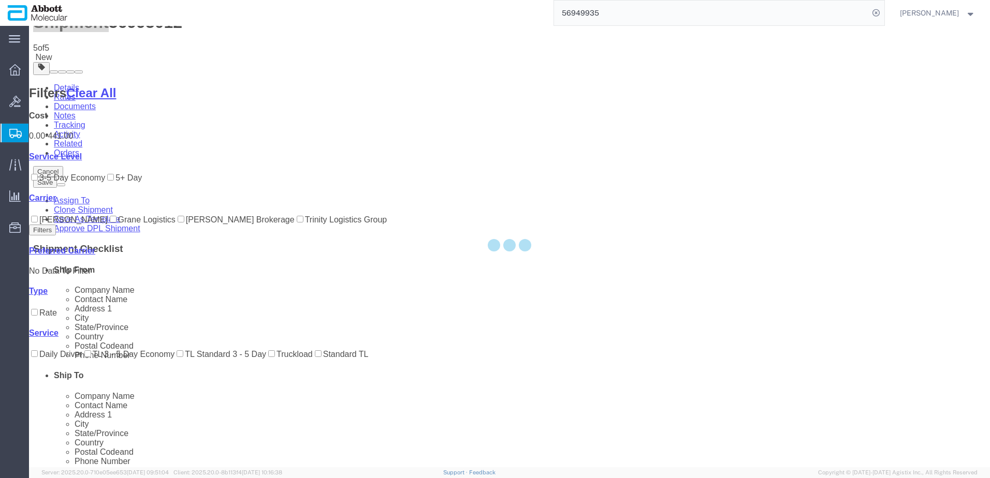
scroll to position [0, 0]
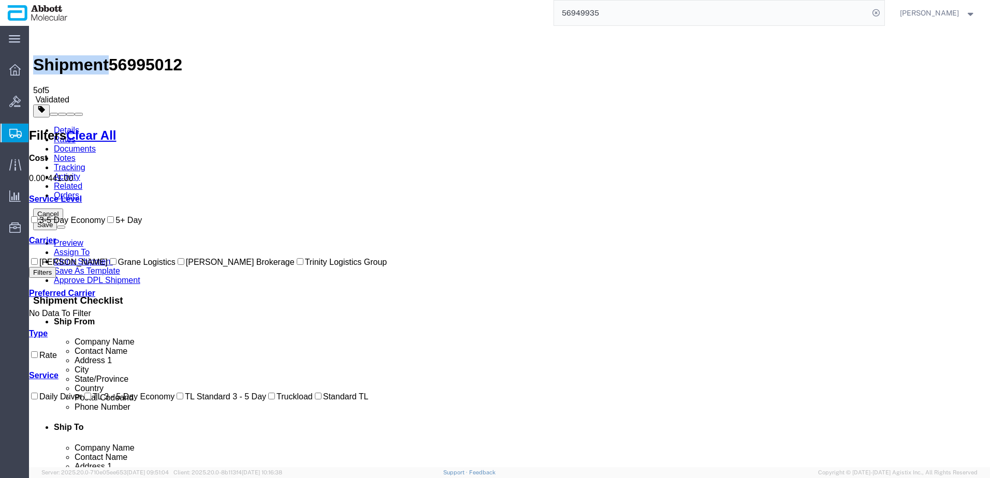
click at [178, 265] on input "Schneider Brokerage" at bounding box center [181, 261] width 7 height 7
checkbox input "true"
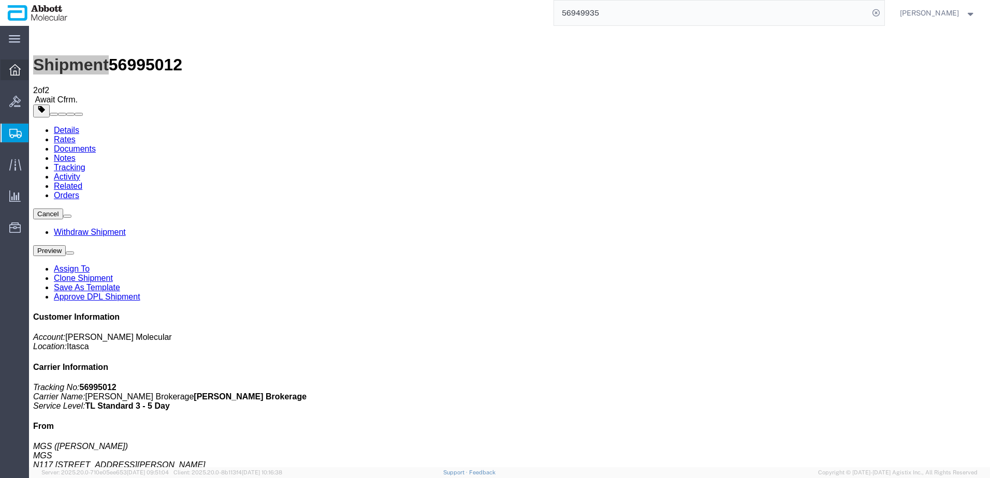
click at [10, 73] on icon at bounding box center [14, 69] width 11 height 11
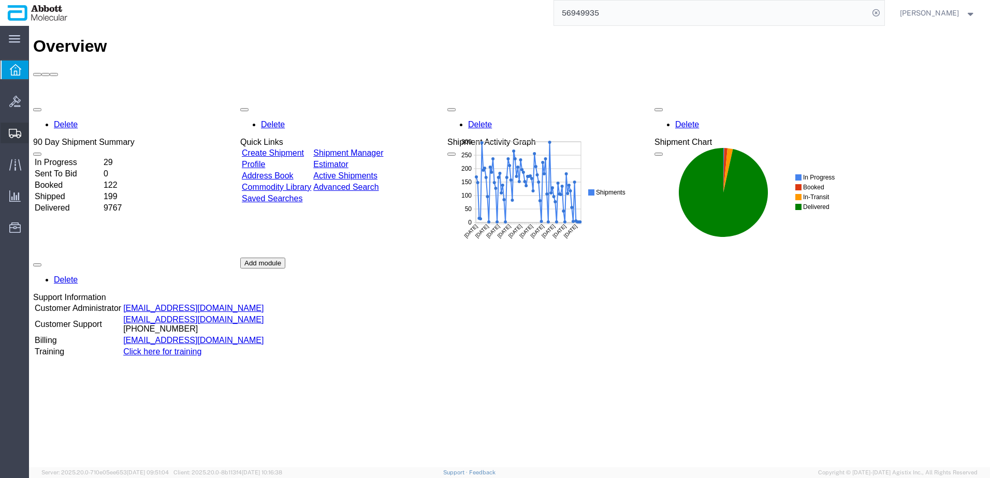
click at [0, 0] on span "Shipment Manager" at bounding box center [0, 0] width 0 height 0
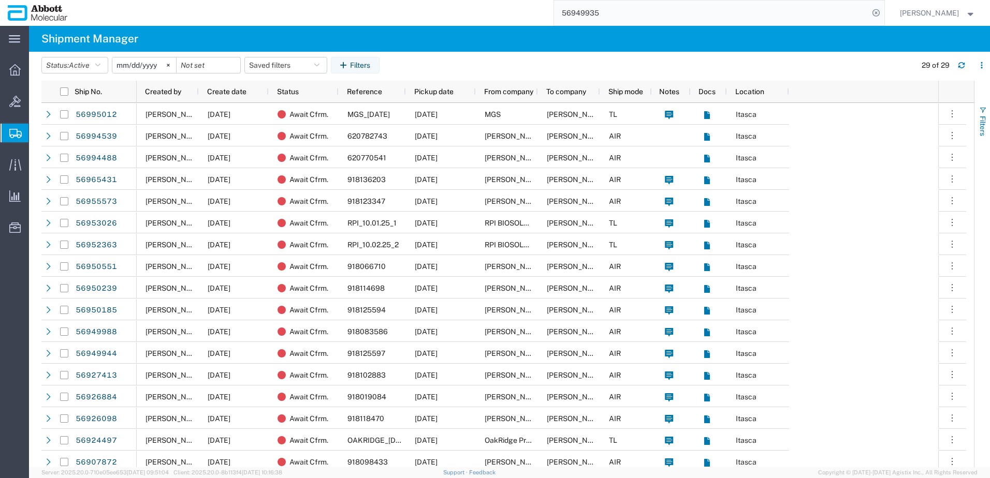
click at [986, 113] on span "button" at bounding box center [983, 110] width 8 height 8
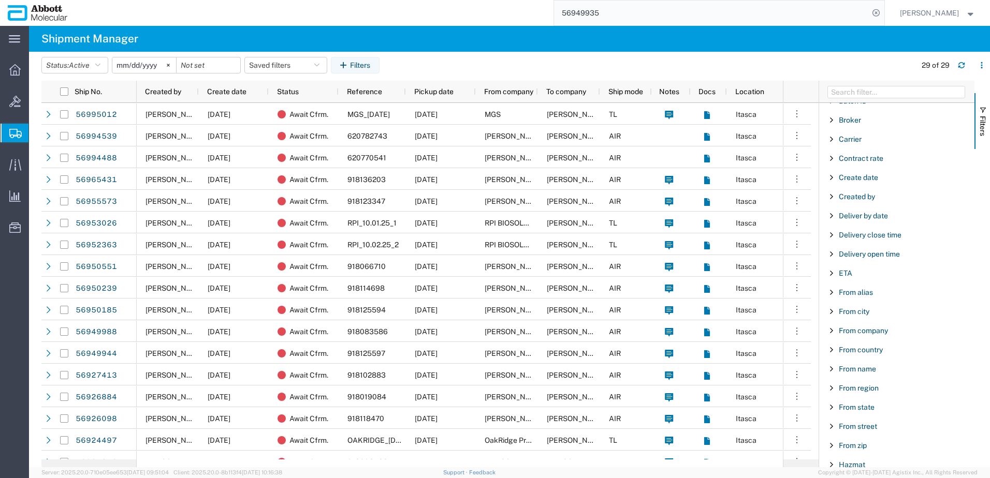
scroll to position [104, 0]
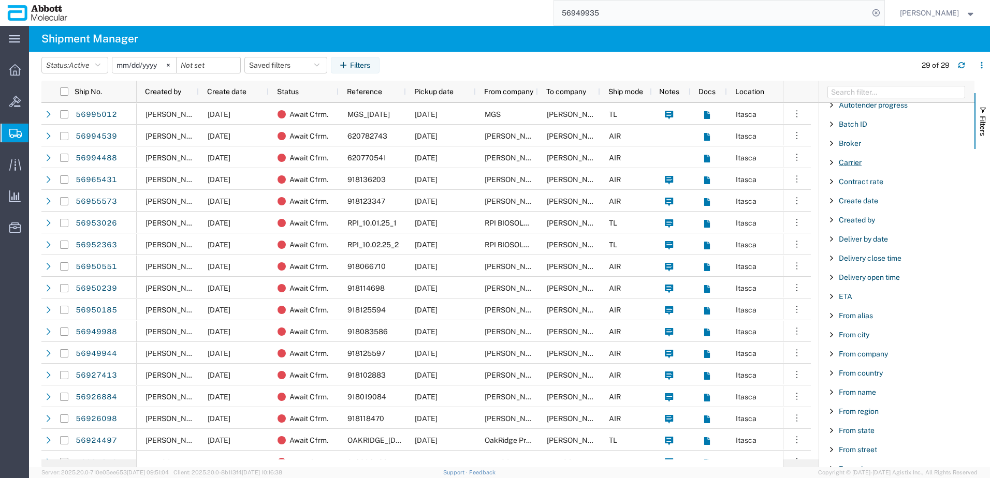
click at [854, 163] on span "Carrier" at bounding box center [850, 162] width 23 height 8
click at [854, 202] on input "Filter Value" at bounding box center [901, 206] width 136 height 12
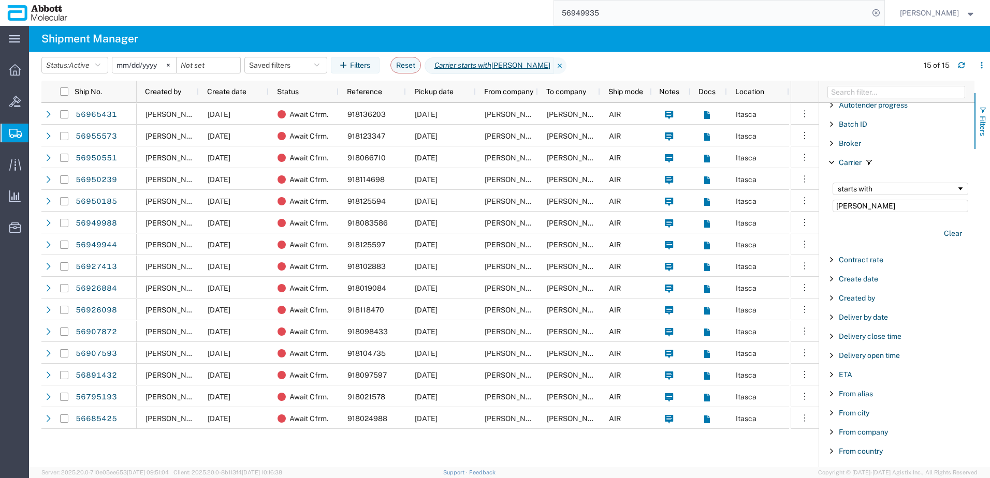
type input "[PERSON_NAME]"
click at [984, 116] on span "Filters" at bounding box center [983, 126] width 8 height 20
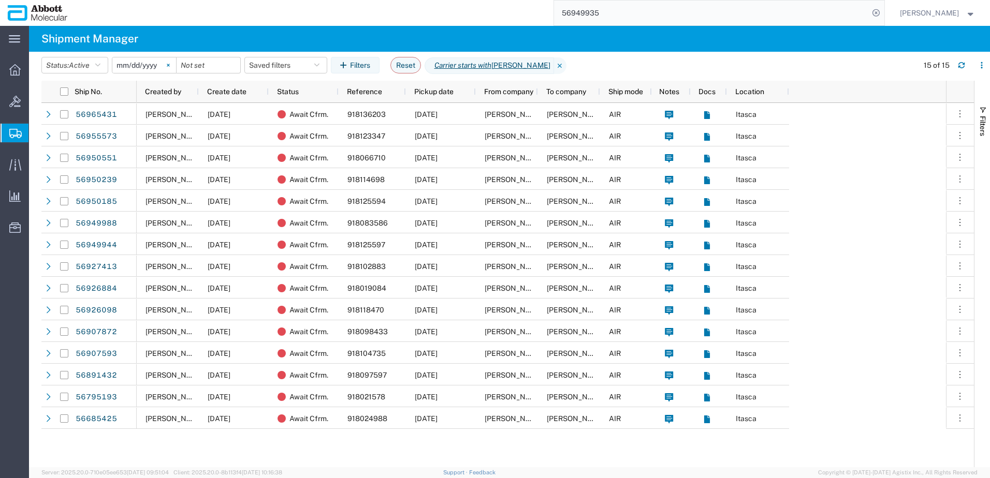
click at [168, 67] on svg-icon at bounding box center [169, 65] width 16 height 16
click at [149, 65] on input "date" at bounding box center [144, 65] width 64 height 16
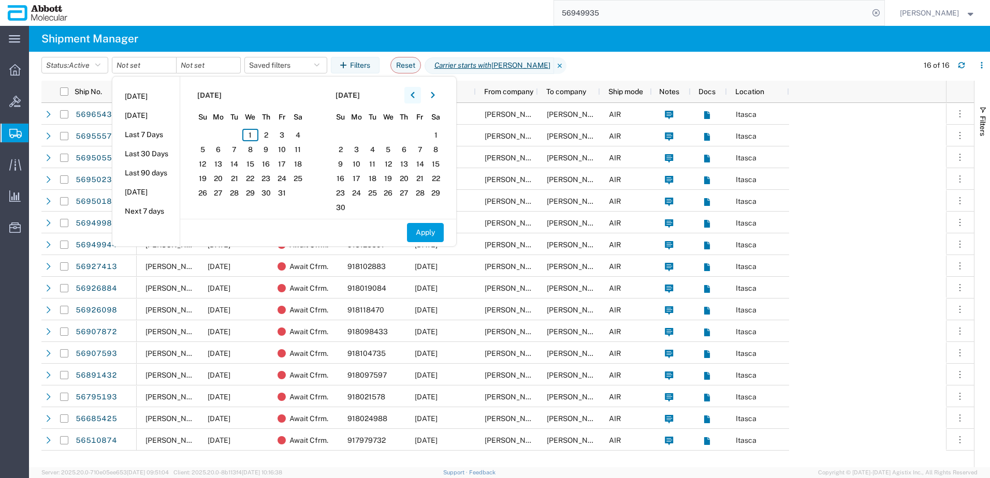
click at [413, 94] on button "button" at bounding box center [412, 95] width 17 height 17
click at [218, 180] on span "22" at bounding box center [219, 178] width 16 height 12
click at [284, 176] on span "26" at bounding box center [282, 178] width 16 height 12
click at [426, 234] on button "Apply" at bounding box center [425, 232] width 37 height 19
type input "[DATE]"
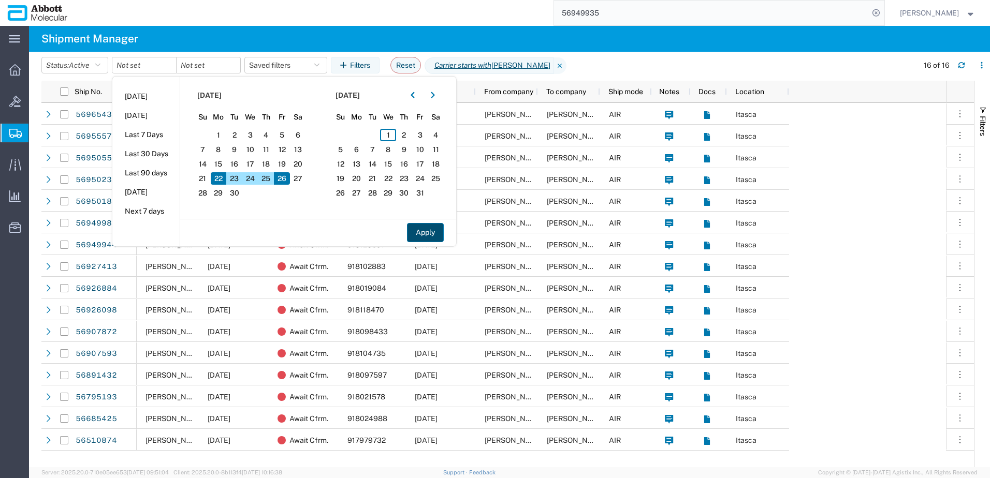
type input "[DATE]"
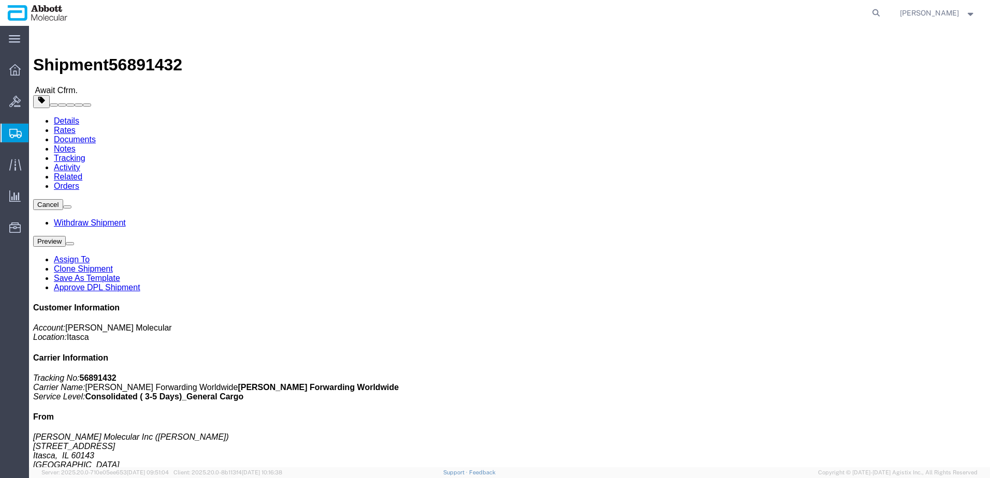
click b "918097597"
copy b "918097597"
click link "Tracking"
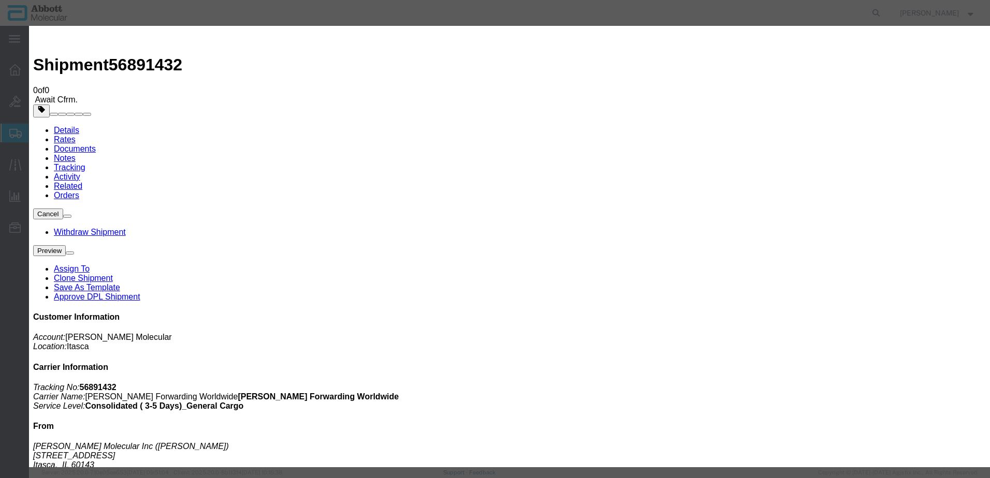
type input "[DATE]"
type input "10:00 AM"
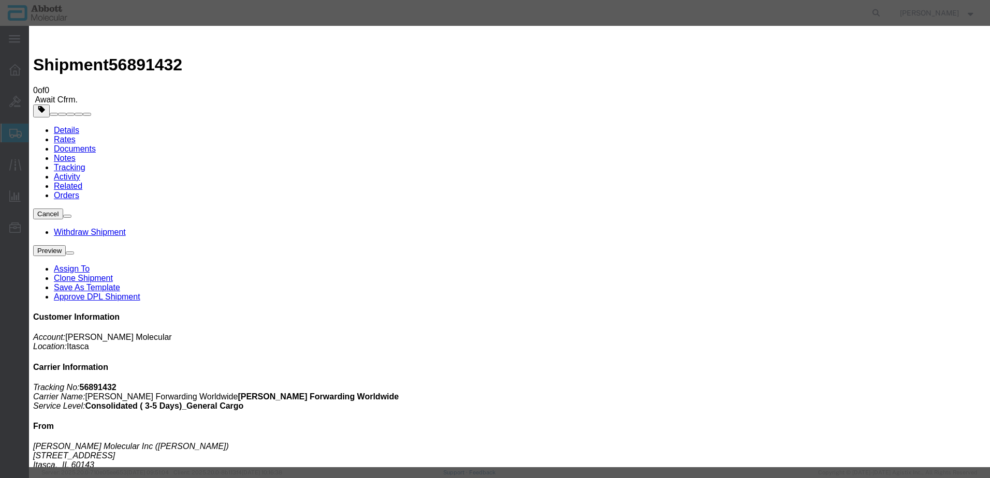
type input "09/26/2025"
select select "DELIVRED"
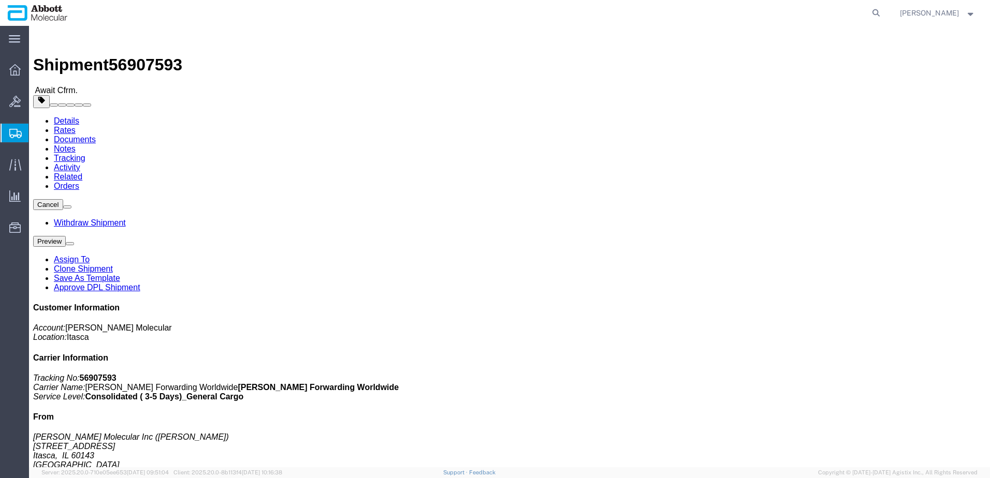
click b "918104735"
copy b "918104735"
click div "Customer Information Account: Abbott Molecular Location: Itasca Carrier Informa…"
click b "918104735"
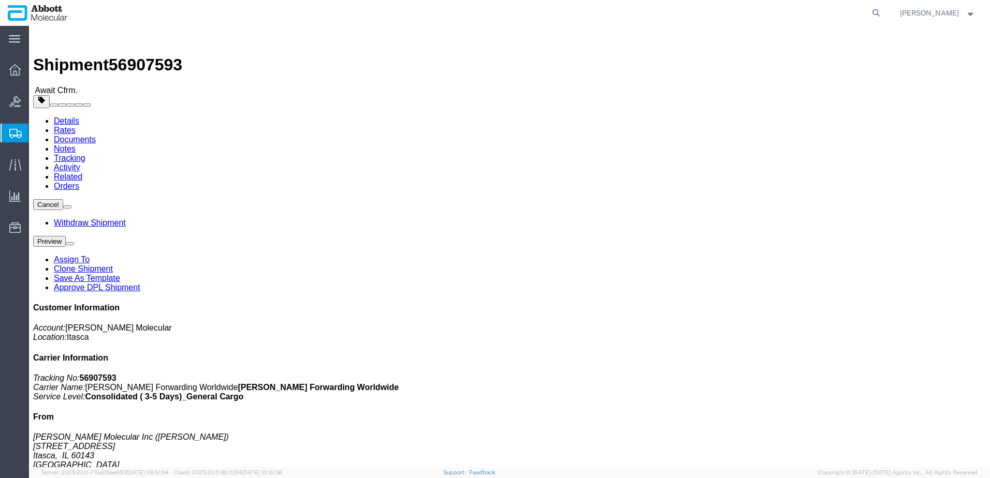
click b "918104735"
copy b "918104735"
click link "Tracking"
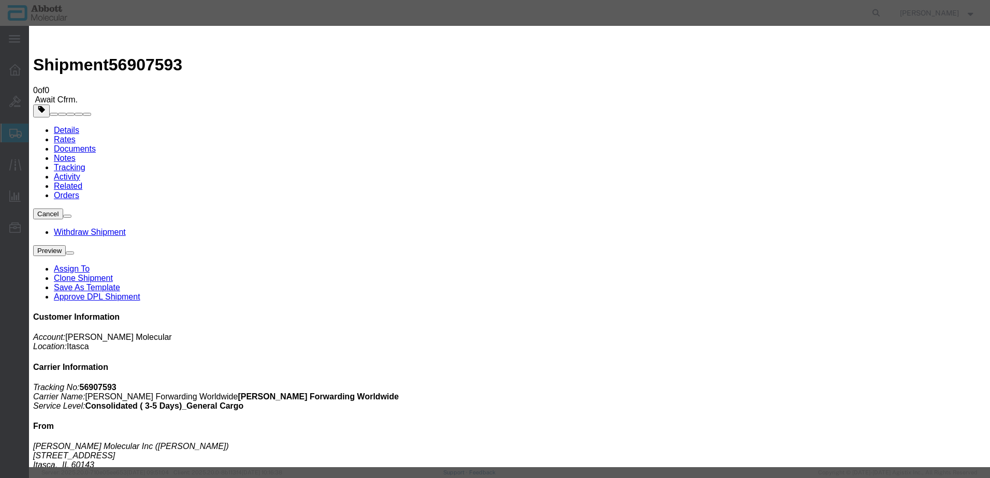
type input "[DATE]"
type input "10:00 AM"
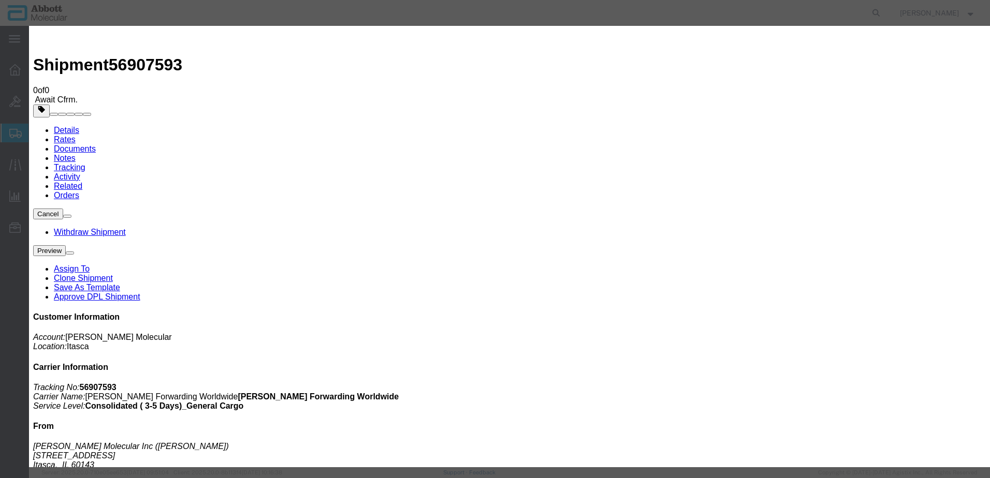
type input "09/26/2025"
select select "DELIVRED"
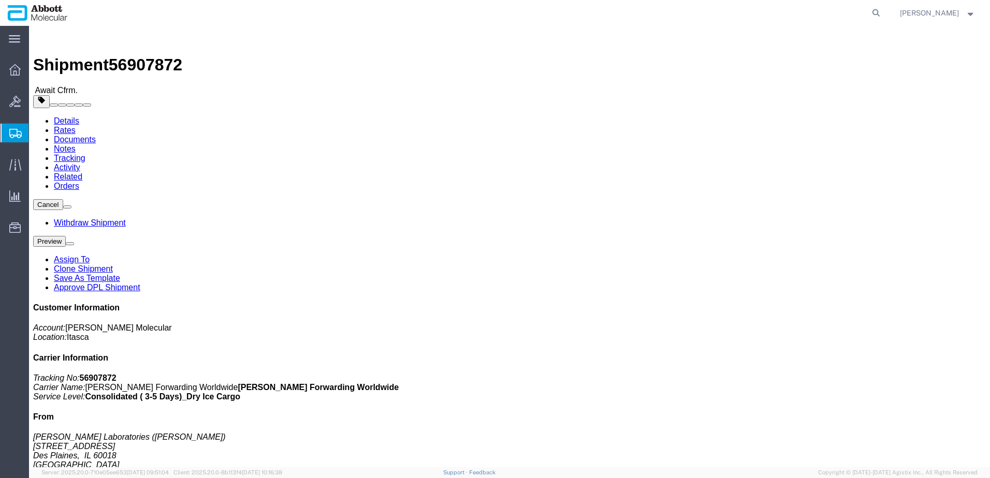
click b "918098433"
copy b "918098433"
click b "918118470"
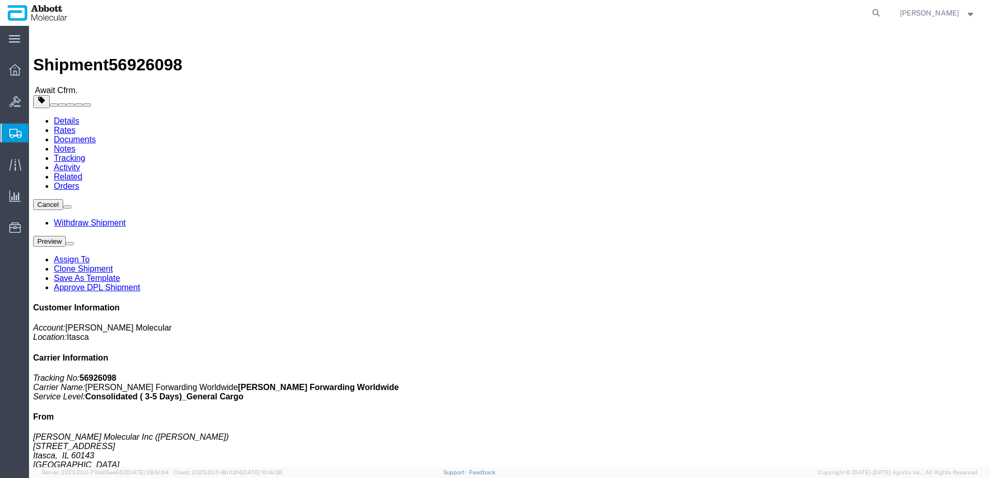
copy b "918118470"
click b "918019084"
copy b "918019084"
click b "918102883"
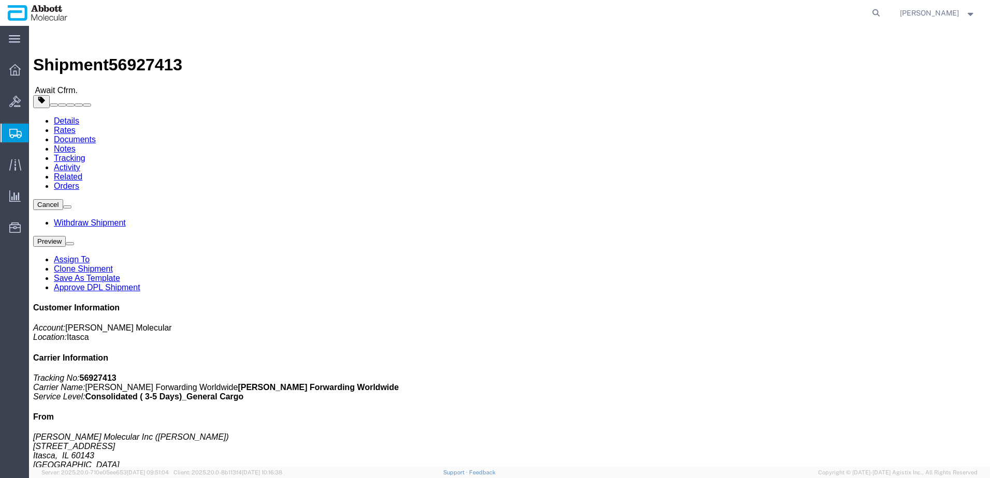
click b "918102883"
copy b "918102883"
click b "918125597"
copy b "918125597"
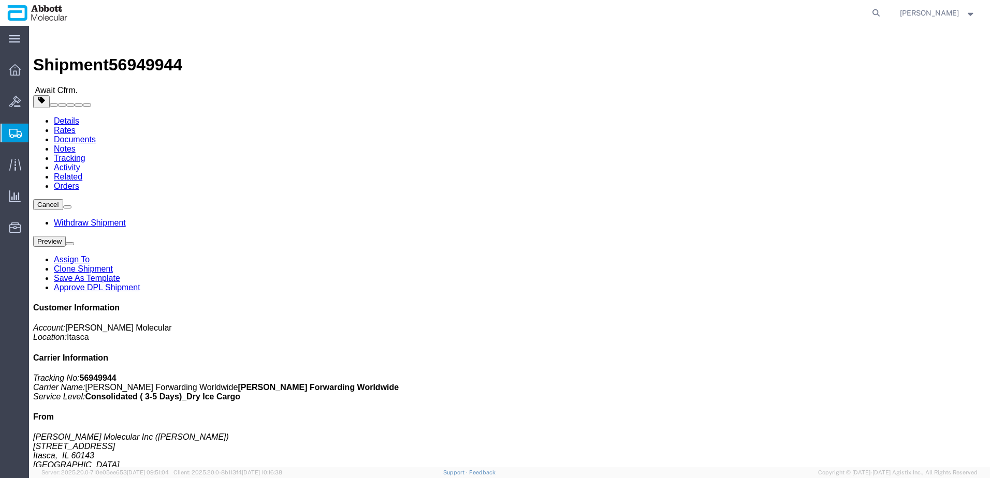
click link "Tracking"
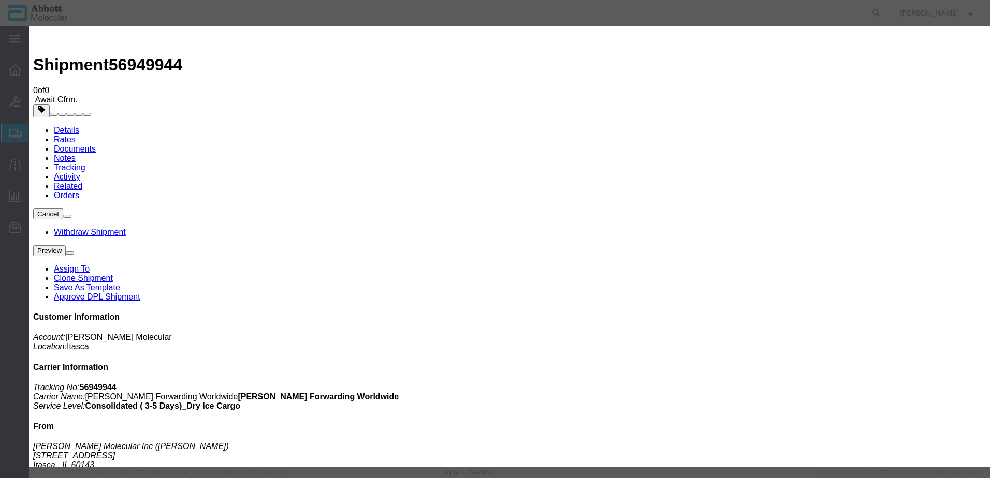
type input "10/01/2025"
type input "11:00 AM"
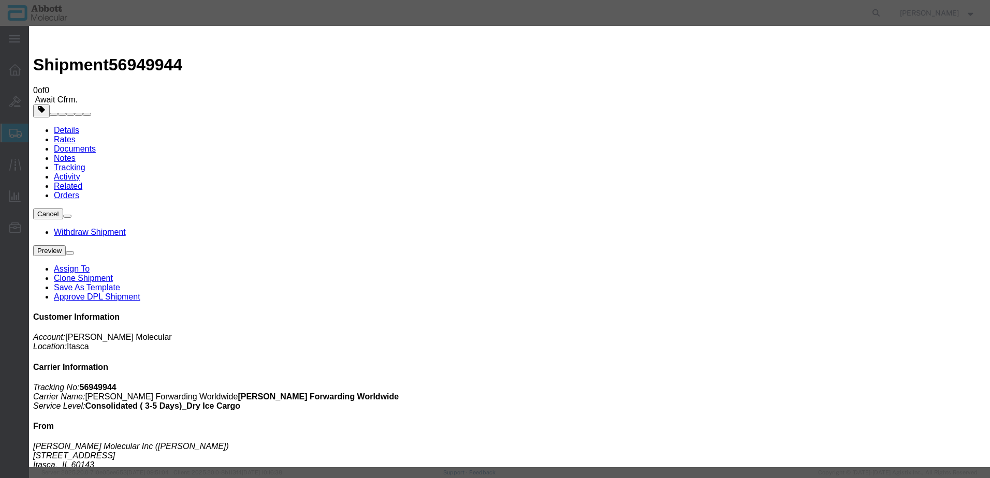
type input "09/29/2025"
select select "DELIVRED"
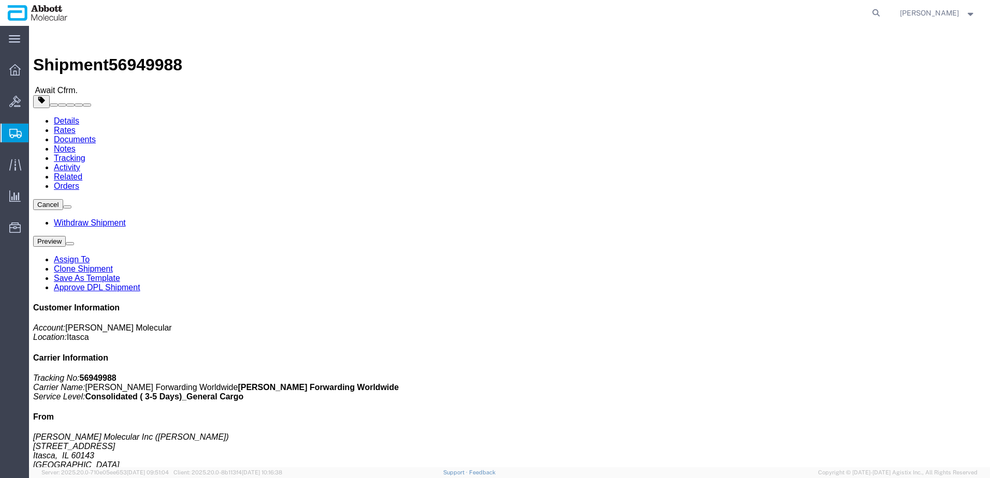
click b "918083586"
copy b "918083586"
click b "918125594"
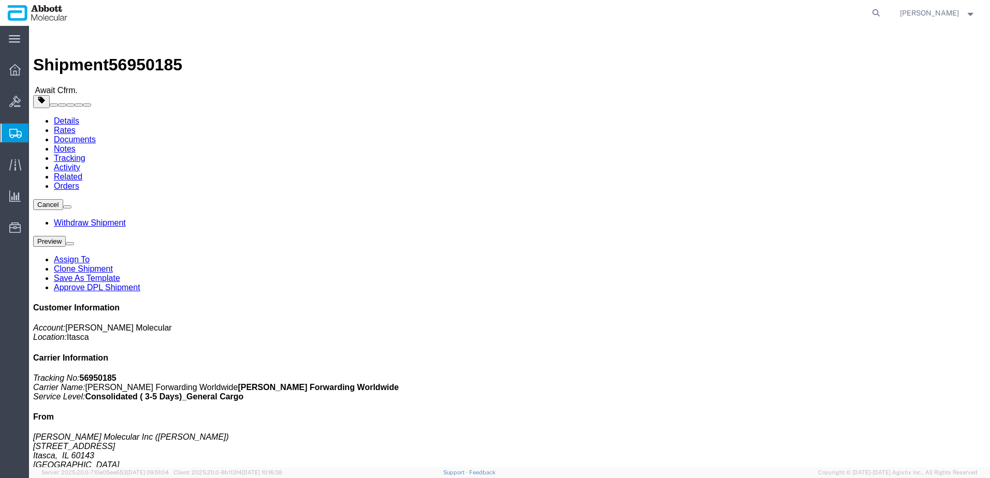
click b "918125594"
copy b "918125594"
click b "918114698"
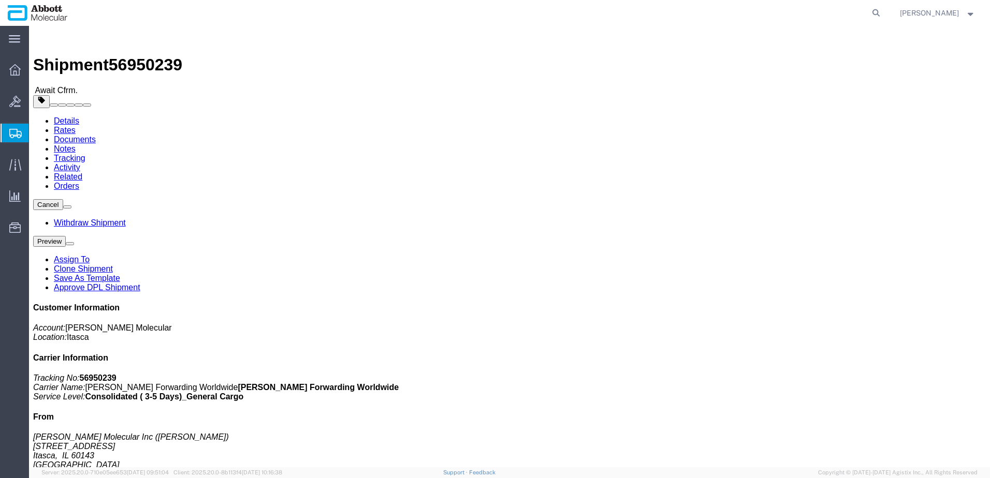
click b "918114698"
copy b "918114698"
click b "918066710"
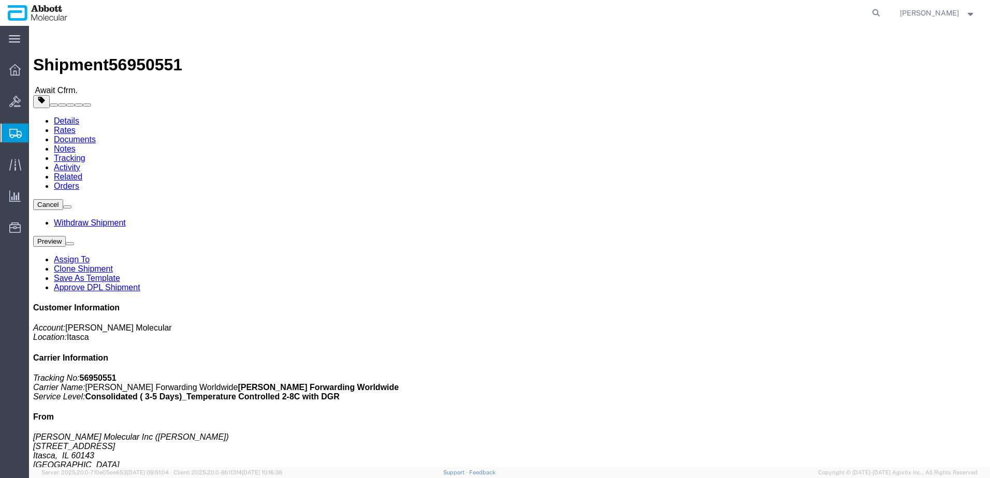
copy b "918066710"
click link "Tracking"
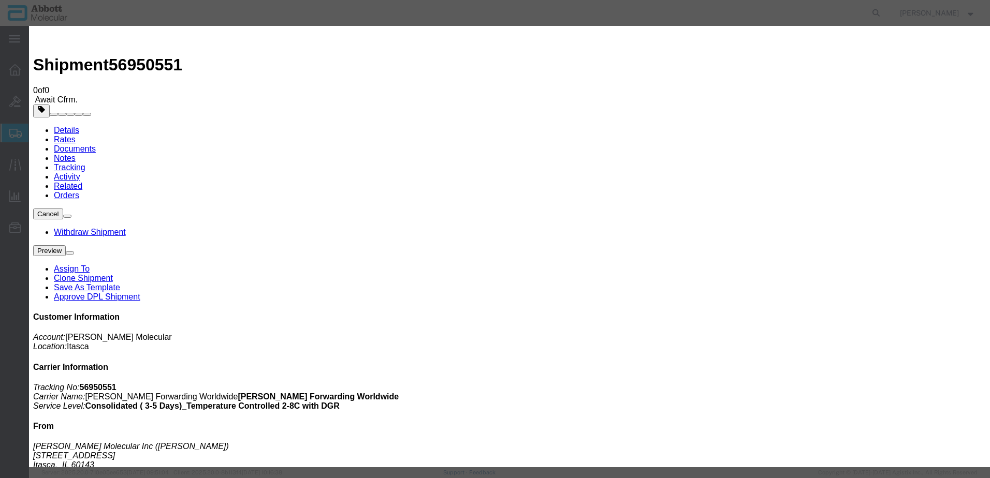
type input "10/01/2025"
type input "11:00 AM"
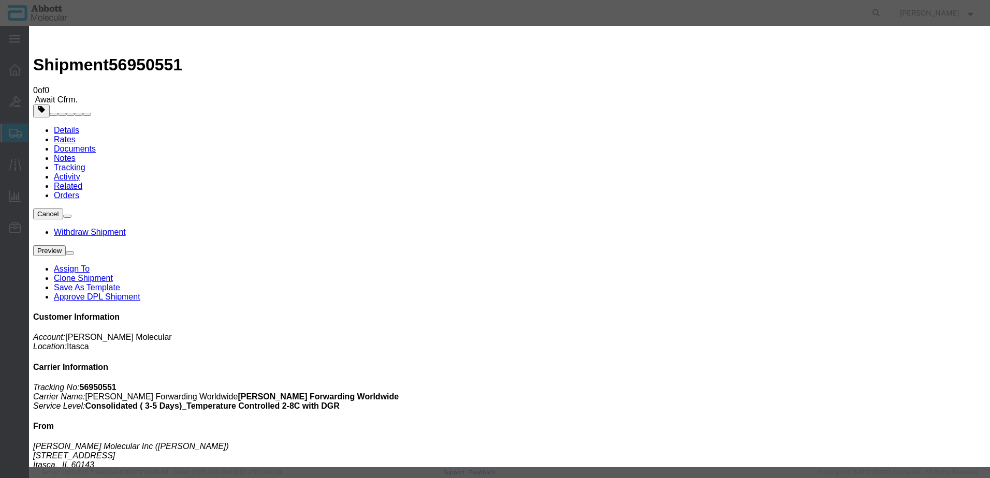
type input "09/29/2025"
drag, startPoint x: 341, startPoint y: 151, endPoint x: 340, endPoint y: 156, distance: 5.7
select select "DELIVRED"
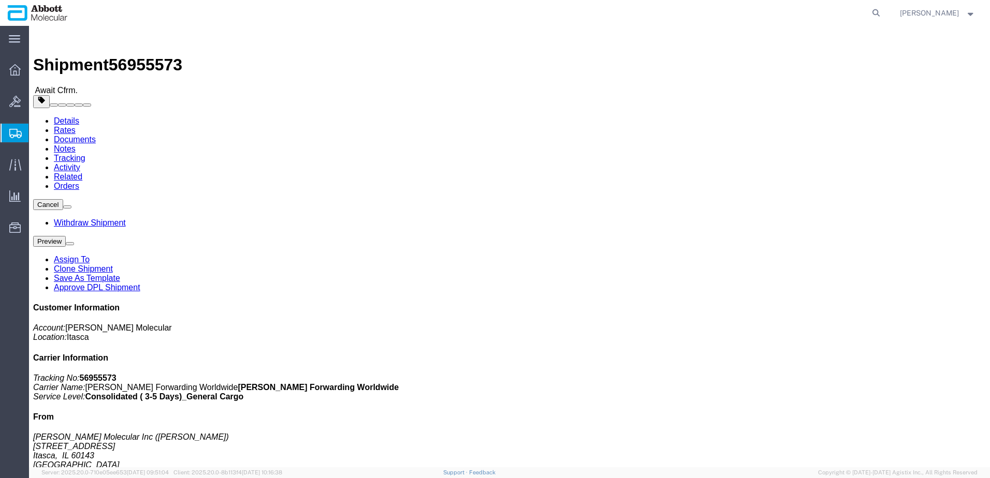
click b "918123347"
copy b "918123347"
